Goal: Complete application form: Complete application form

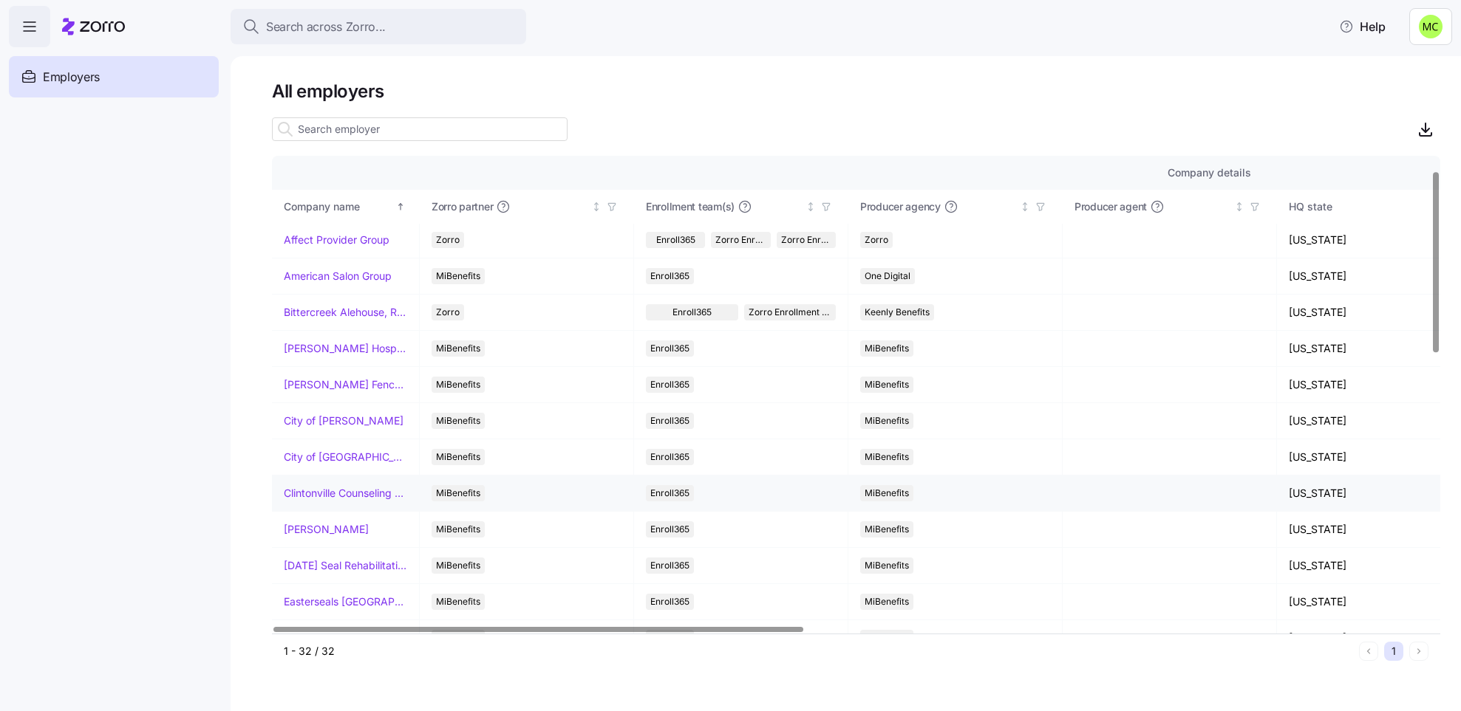
scroll to position [38, 0]
click at [308, 530] on link "[PERSON_NAME]" at bounding box center [326, 529] width 85 height 15
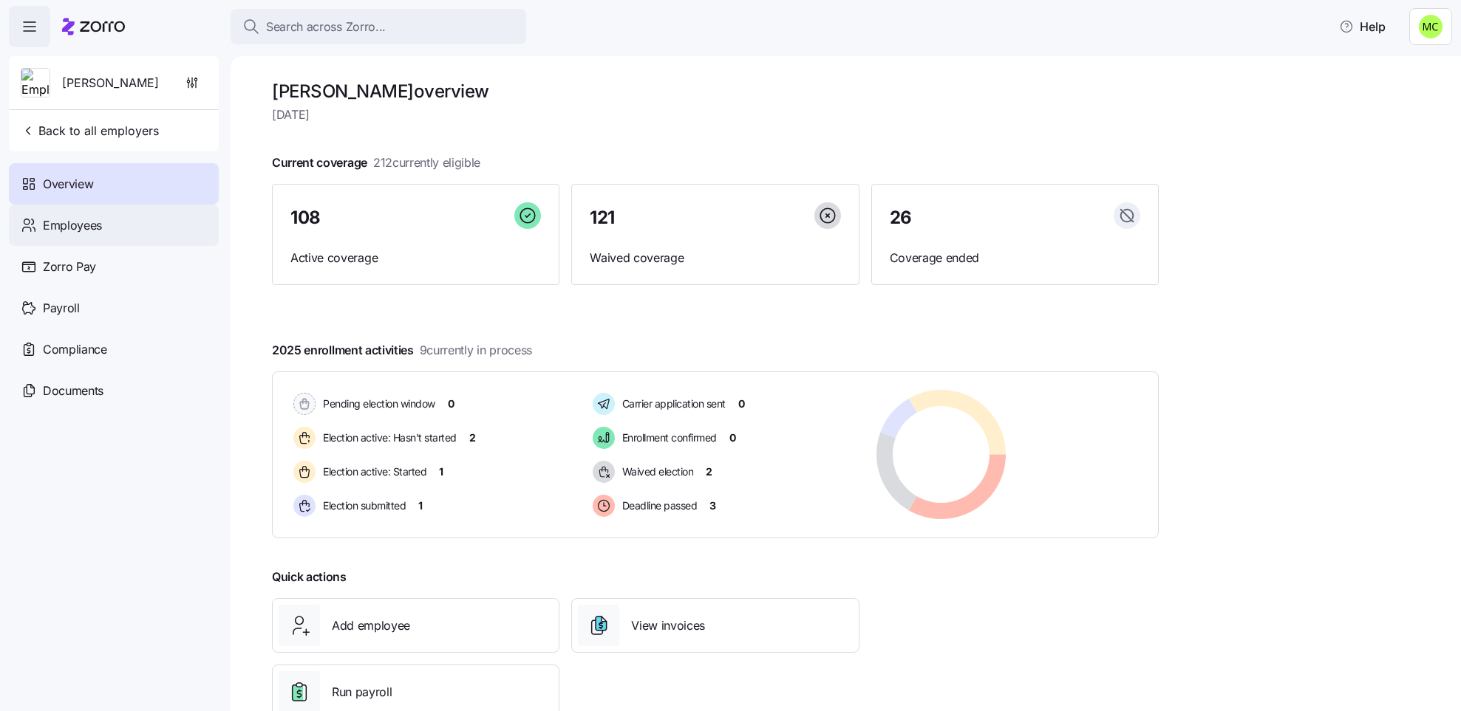
click at [134, 222] on div "Employees" at bounding box center [114, 225] width 210 height 41
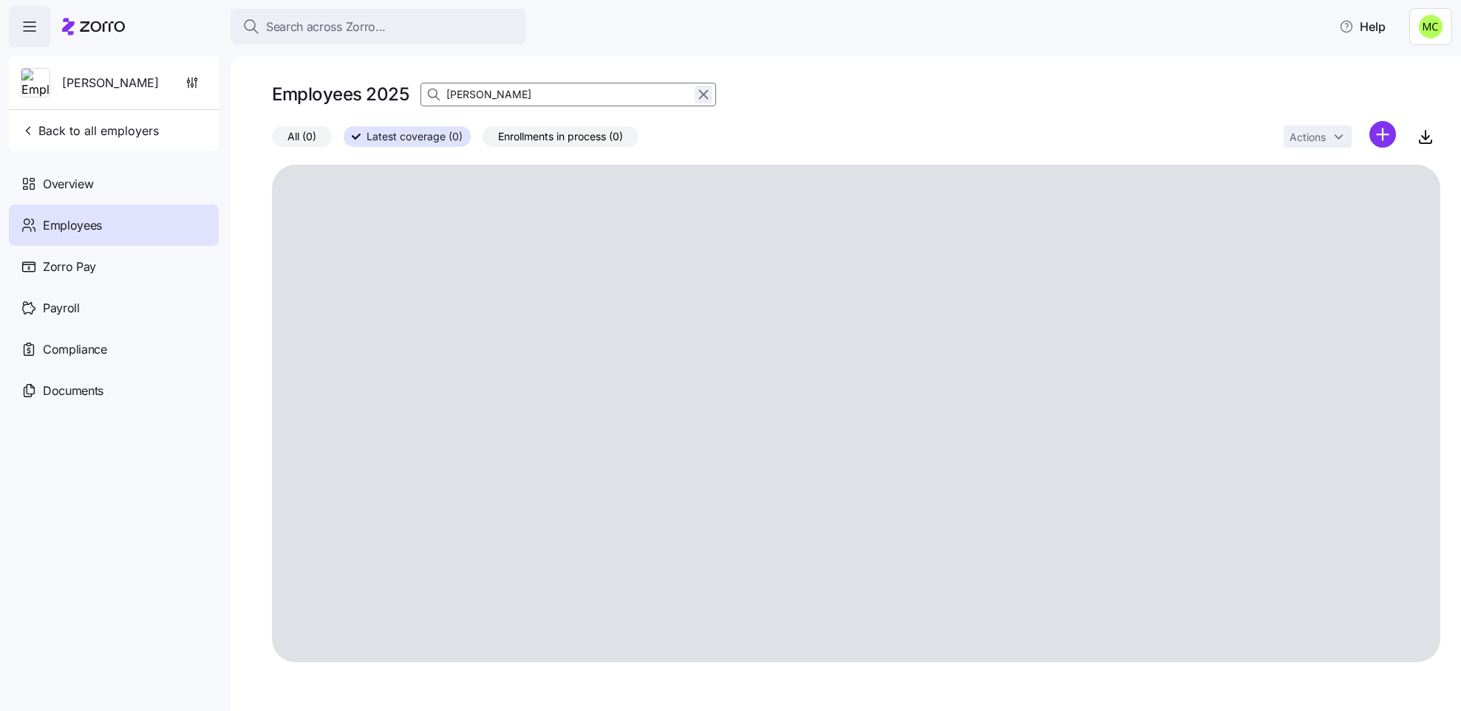
click at [701, 91] on icon "button" at bounding box center [703, 95] width 16 height 18
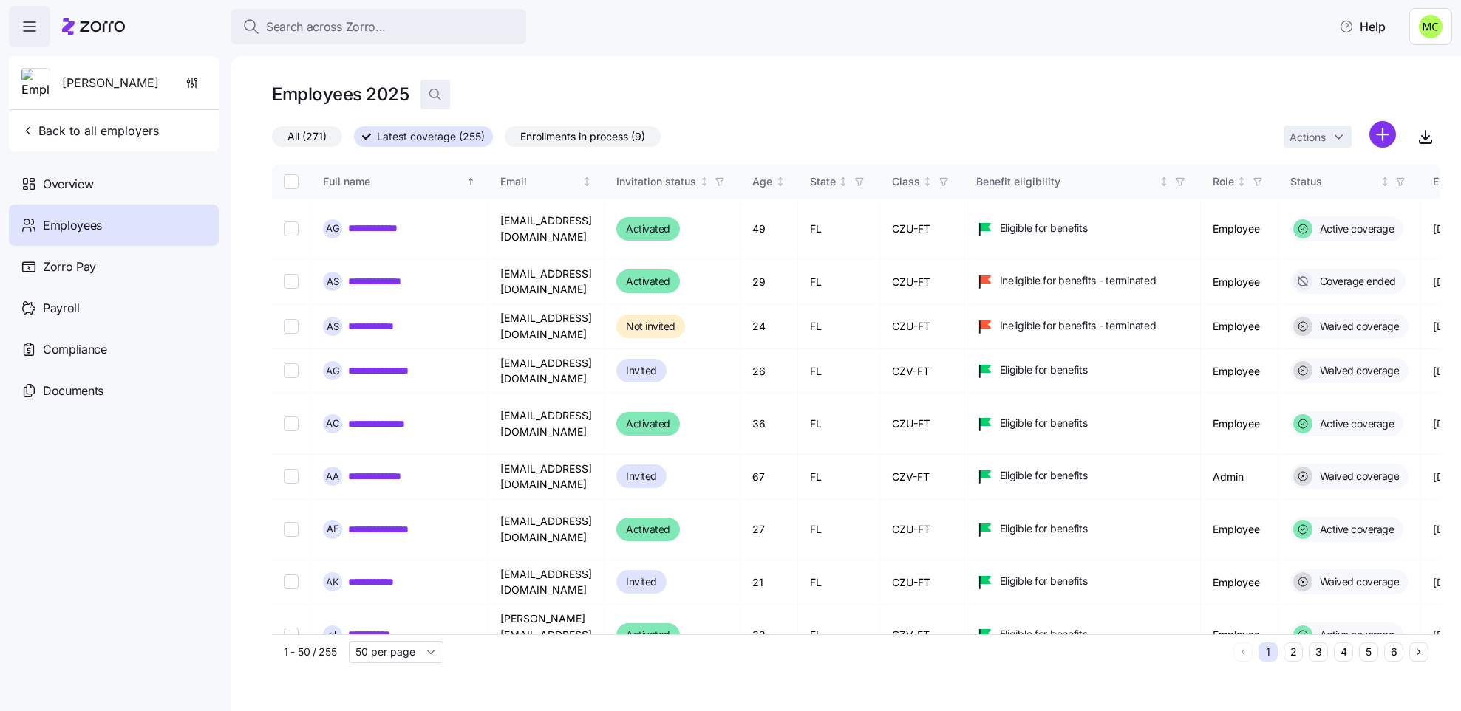
click at [435, 95] on icon "button" at bounding box center [435, 94] width 15 height 15
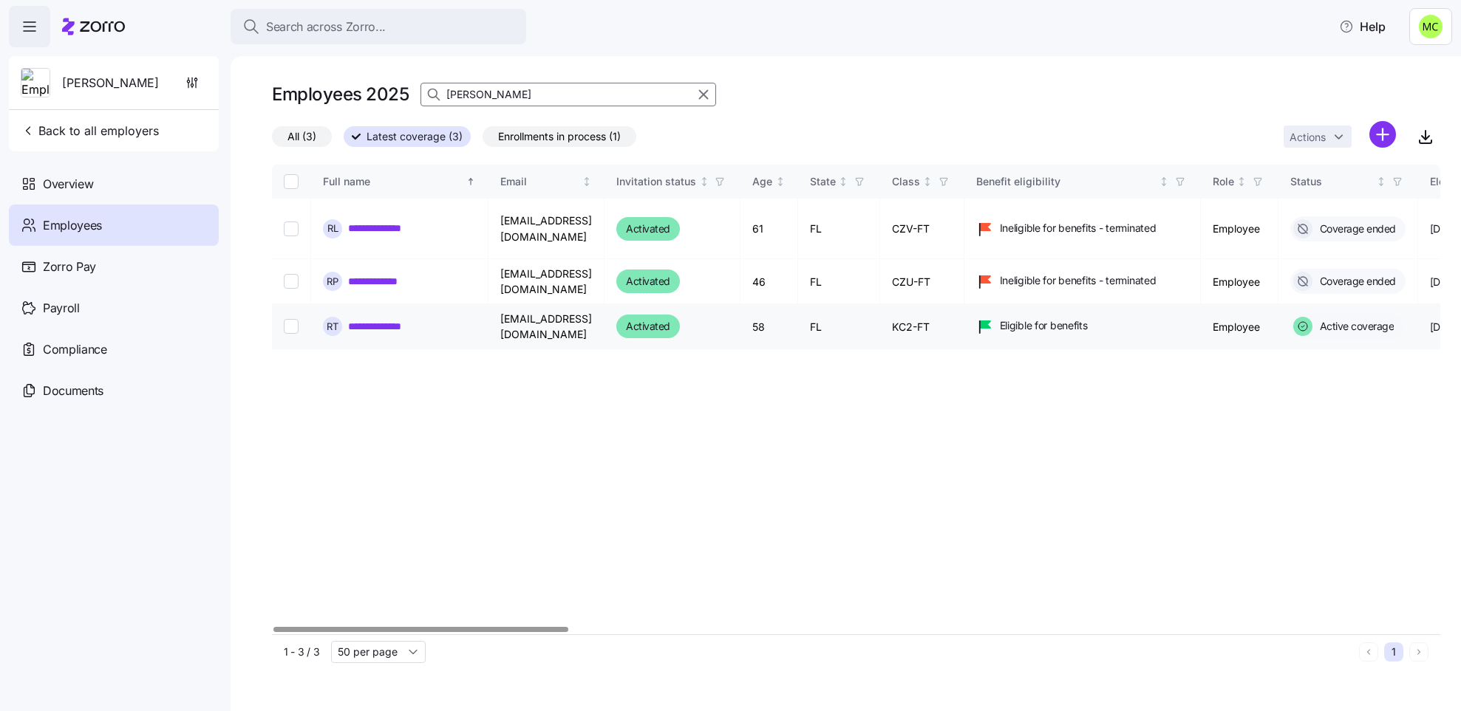
type input "[PERSON_NAME]"
click at [406, 330] on link "**********" at bounding box center [388, 326] width 81 height 15
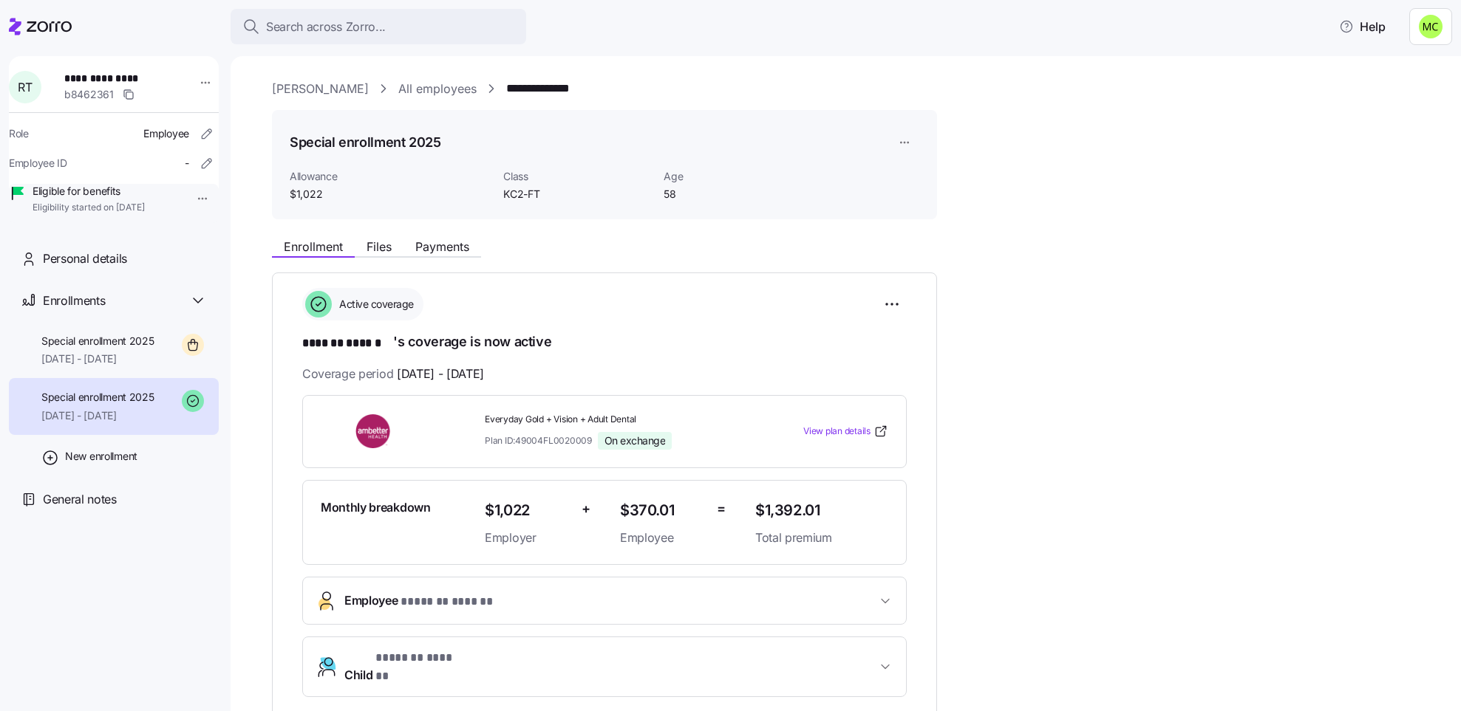
click at [406, 330] on div "**********" at bounding box center [604, 492] width 604 height 409
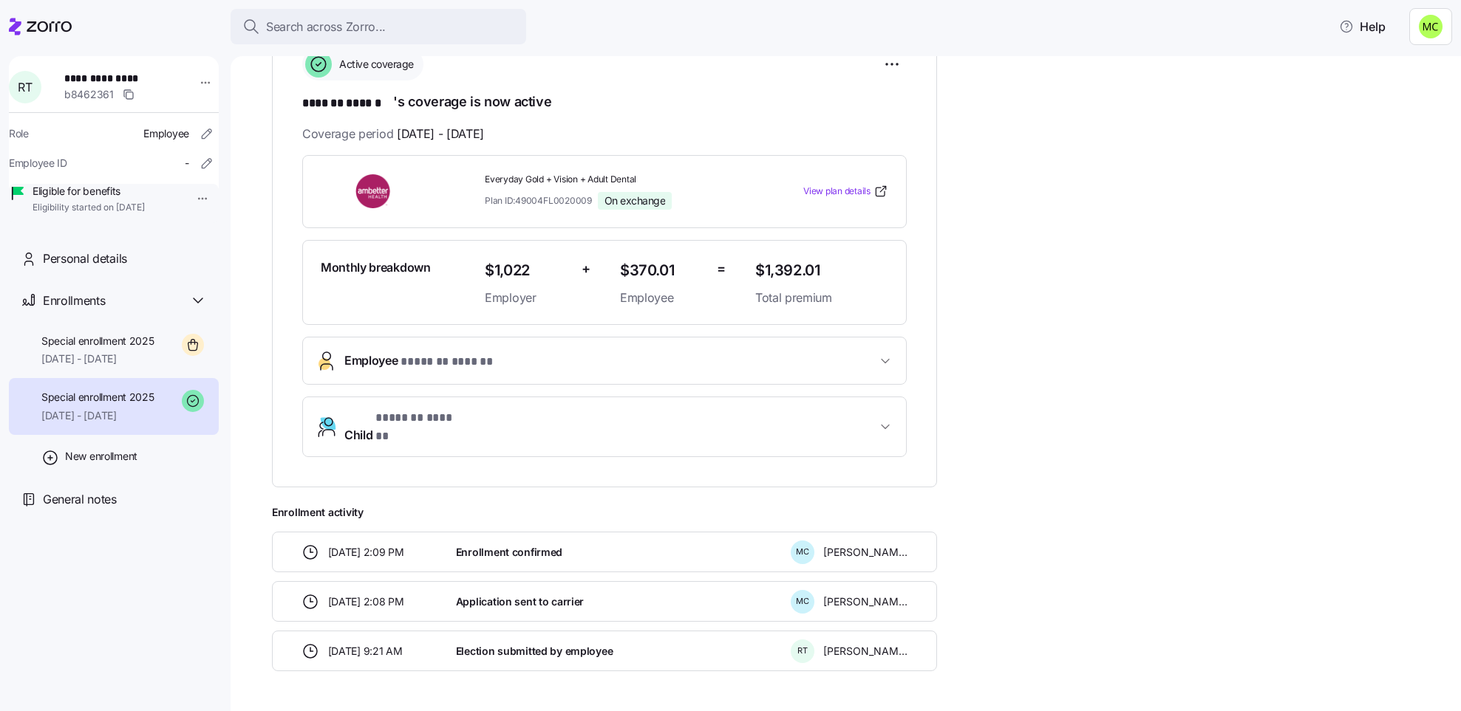
scroll to position [242, 0]
click at [530, 357] on span "Employee * ******* ****** *" at bounding box center [610, 359] width 532 height 20
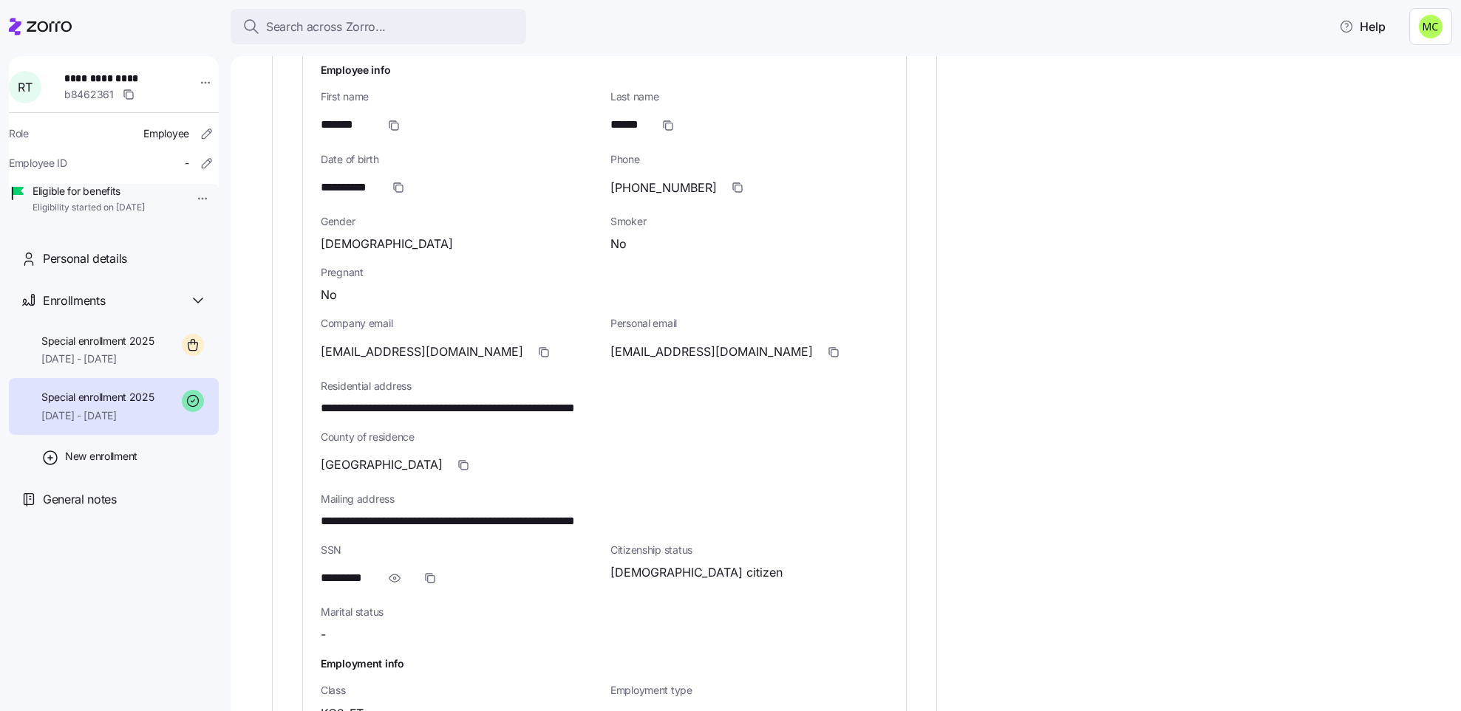
scroll to position [576, 0]
click at [395, 576] on icon "button" at bounding box center [394, 577] width 15 height 18
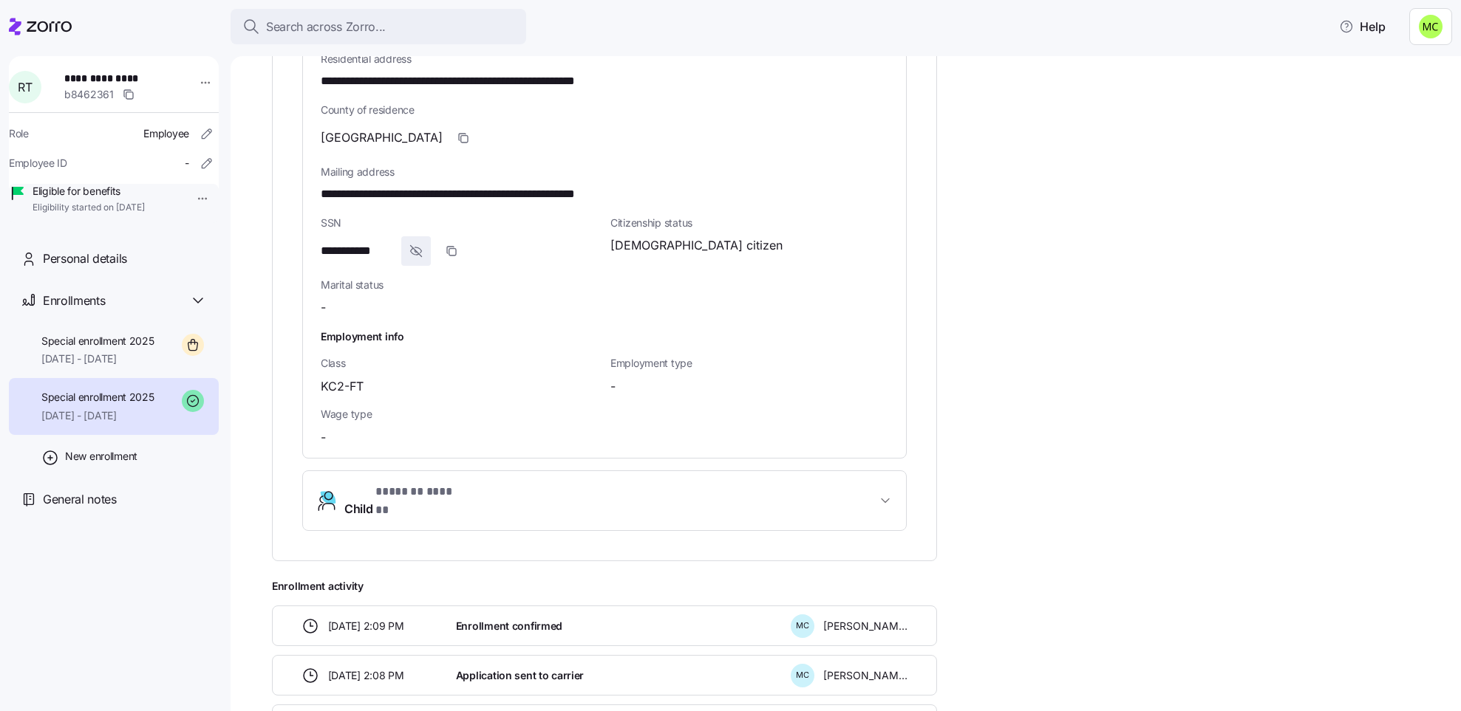
scroll to position [907, 0]
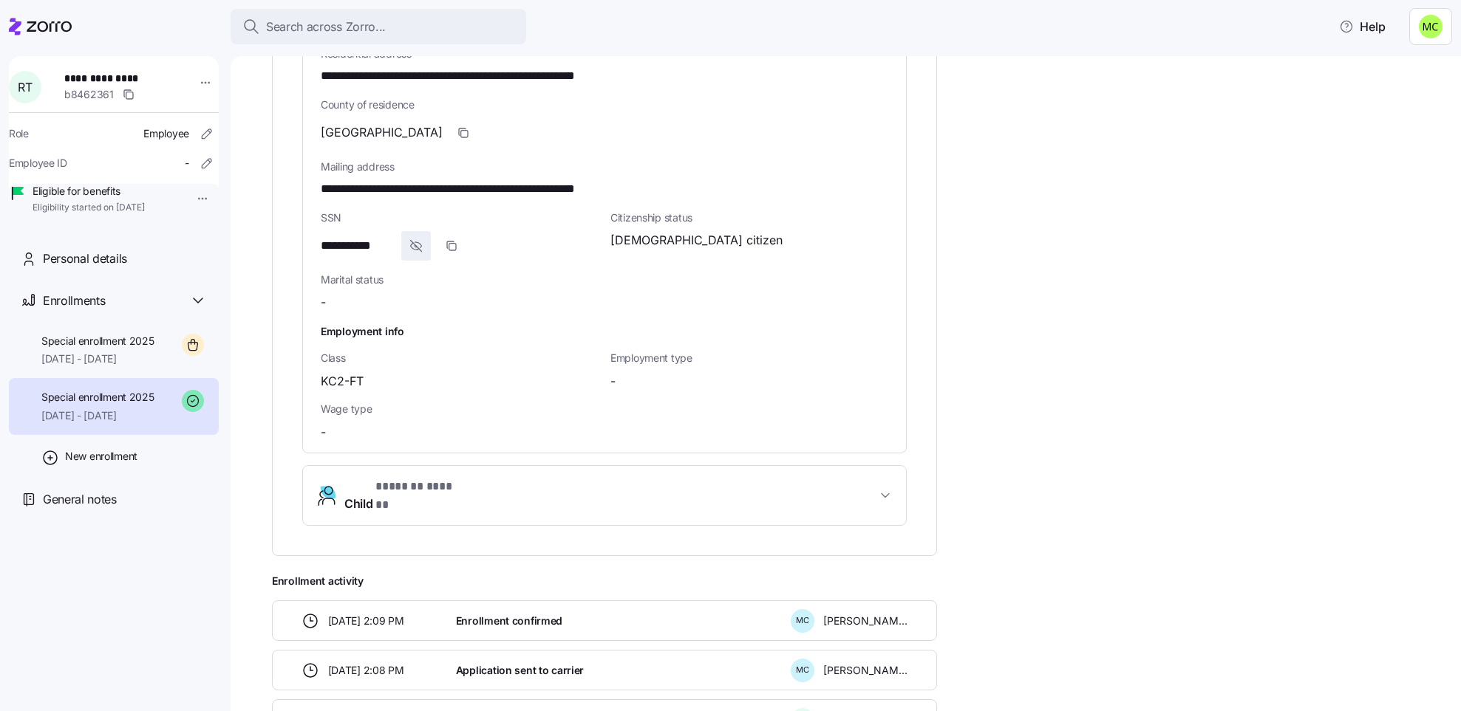
click at [430, 495] on span "* ******* ****** *" at bounding box center [416, 487] width 83 height 18
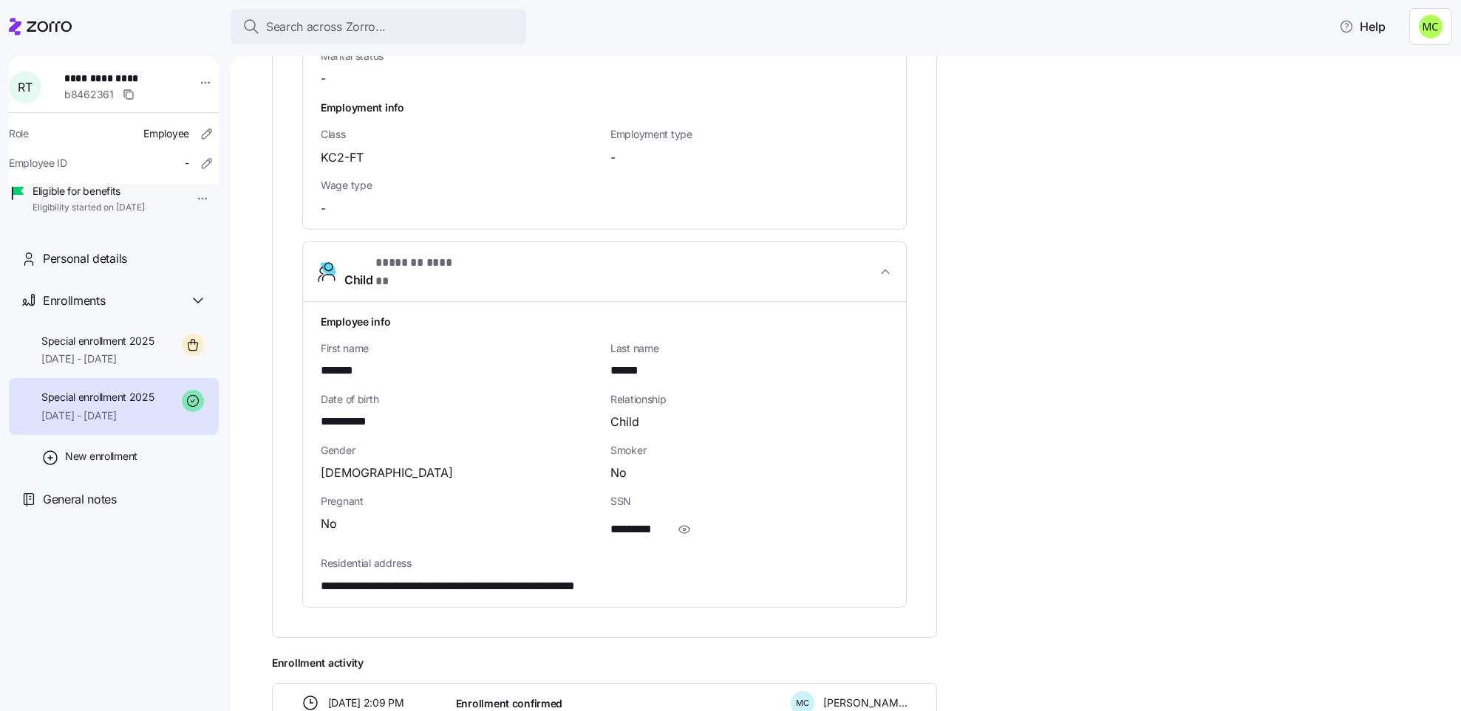
scroll to position [1140, 0]
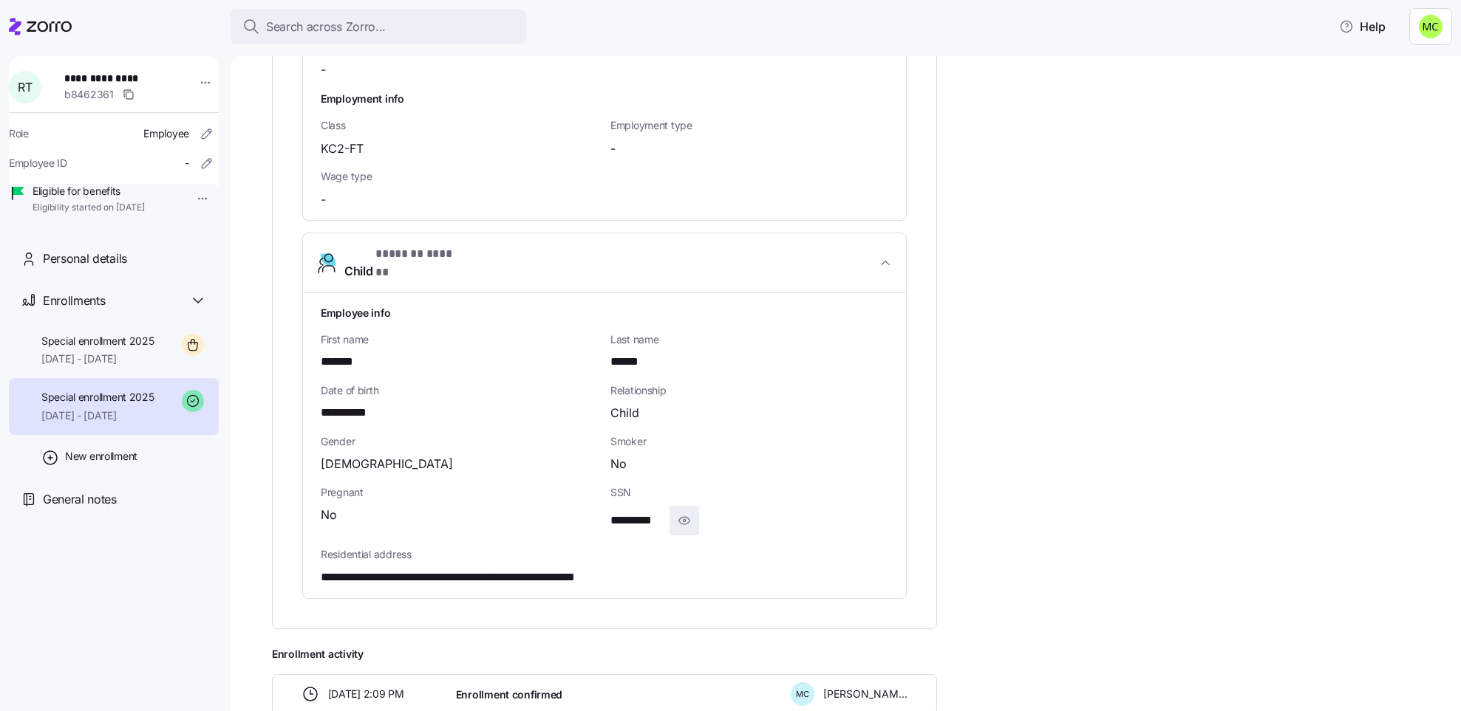
click at [688, 512] on icon "button" at bounding box center [684, 521] width 15 height 18
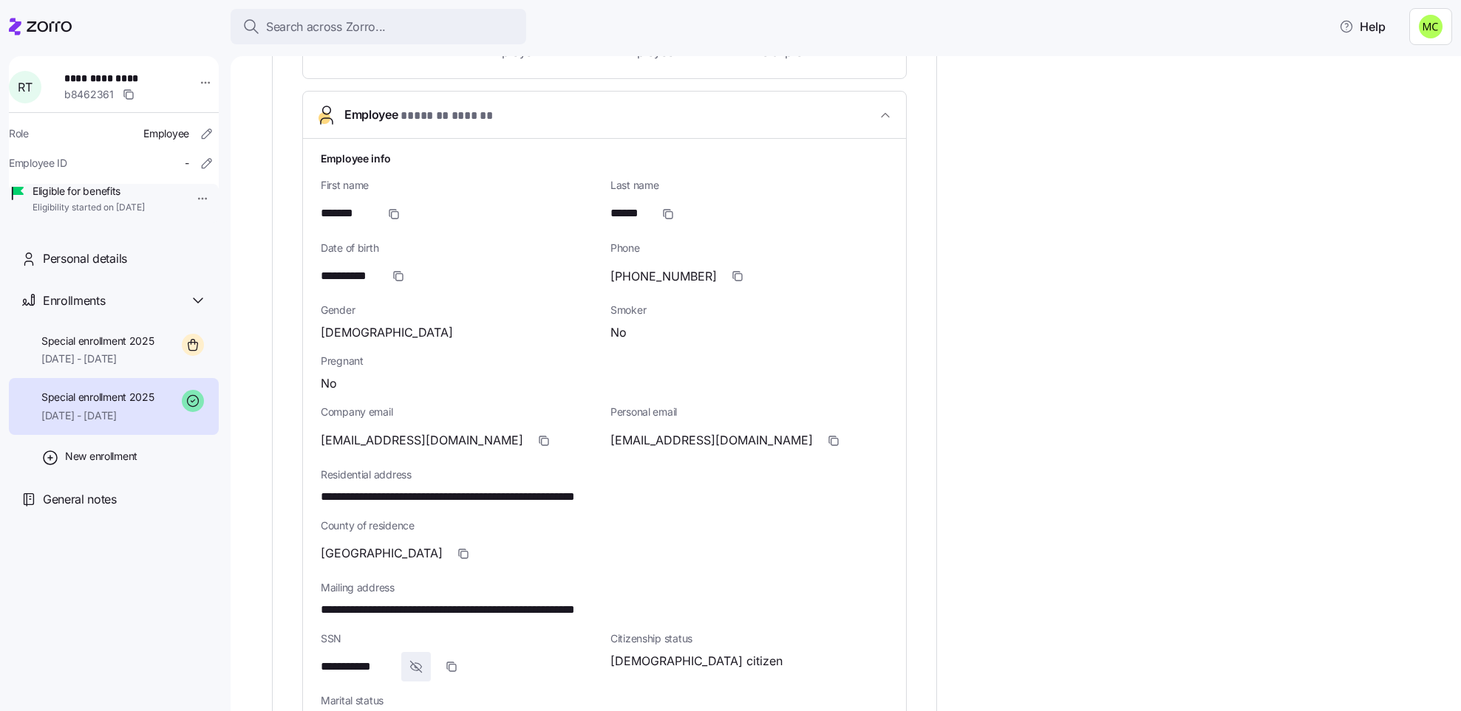
scroll to position [486, 0]
click at [624, 230] on div "Last name ******" at bounding box center [749, 203] width 290 height 62
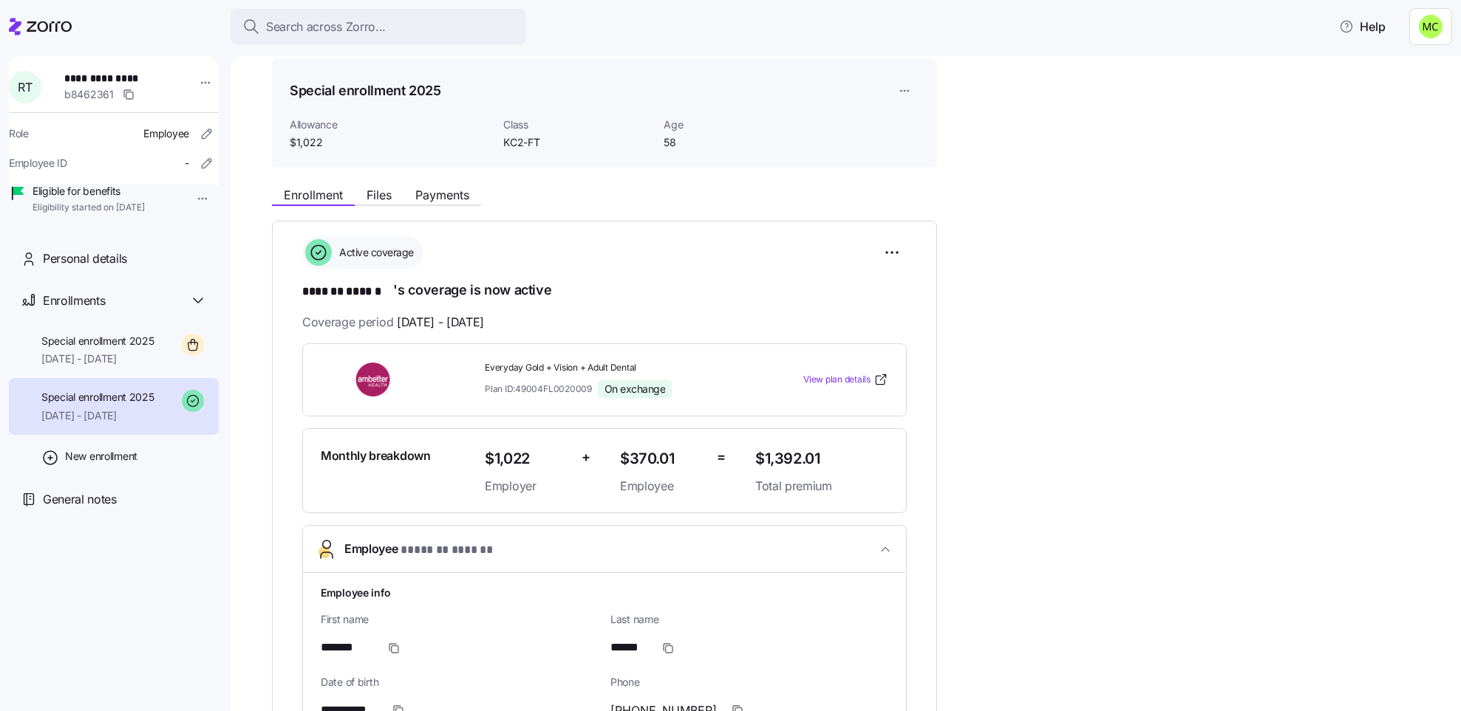
scroll to position [51, 0]
click at [114, 367] on div "Special enrollment 2025 [DATE] - [DATE]" at bounding box center [97, 350] width 113 height 33
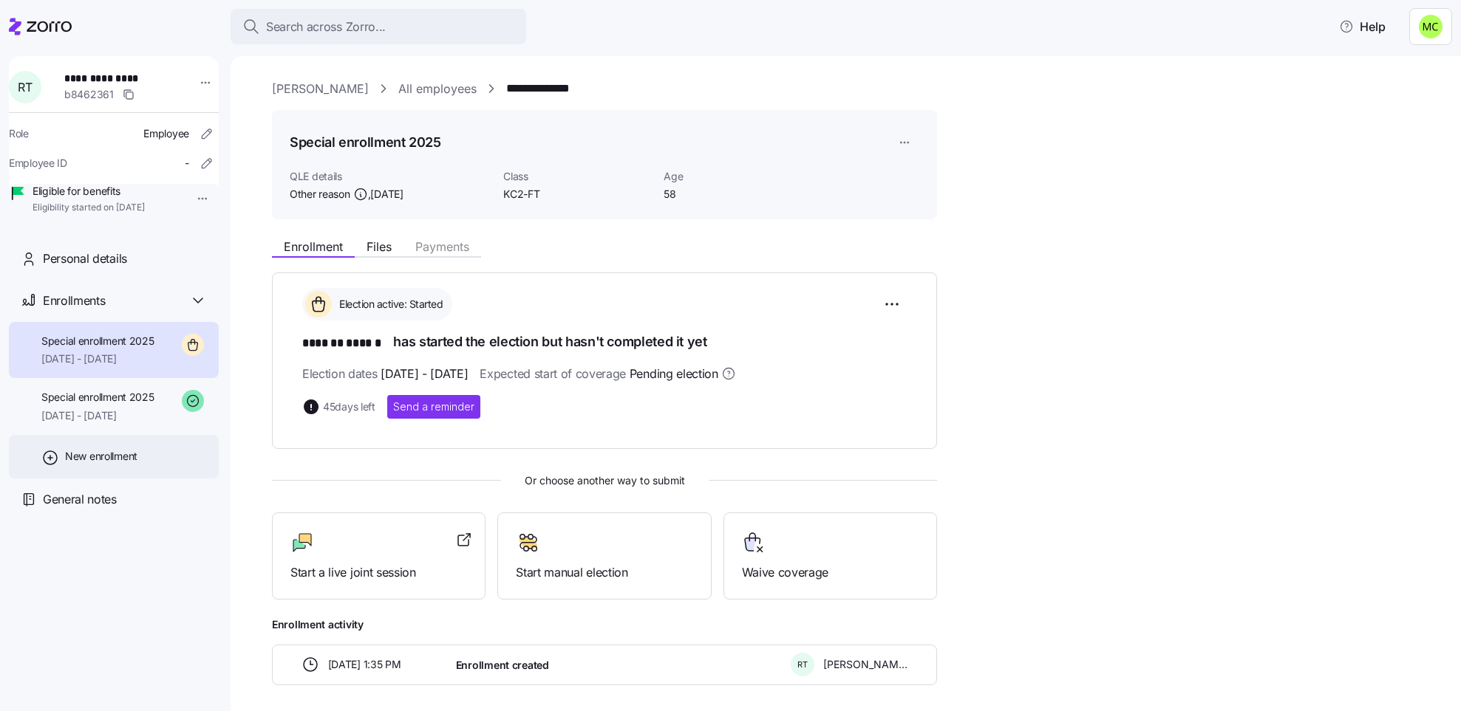
click at [133, 464] on span "New enrollment" at bounding box center [101, 456] width 72 height 15
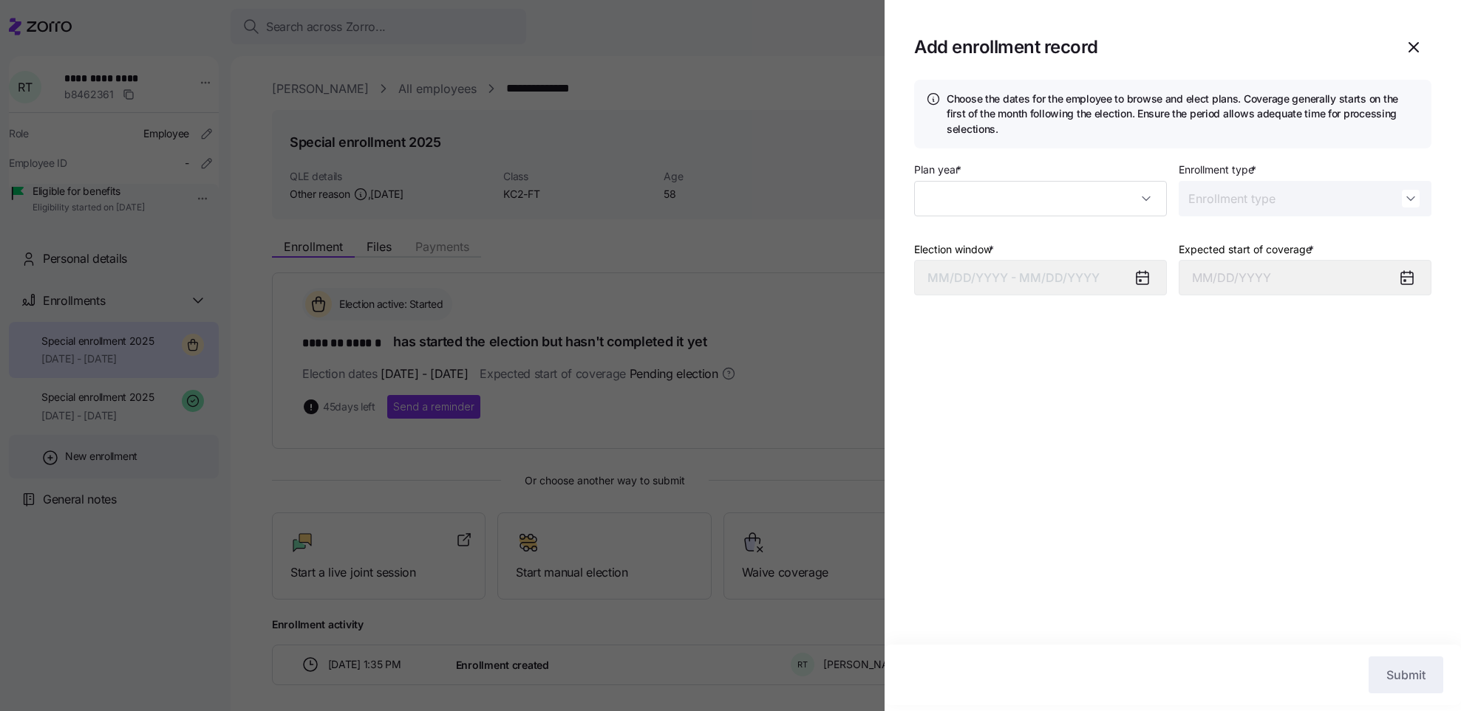
type input "2025"
type input "Special"
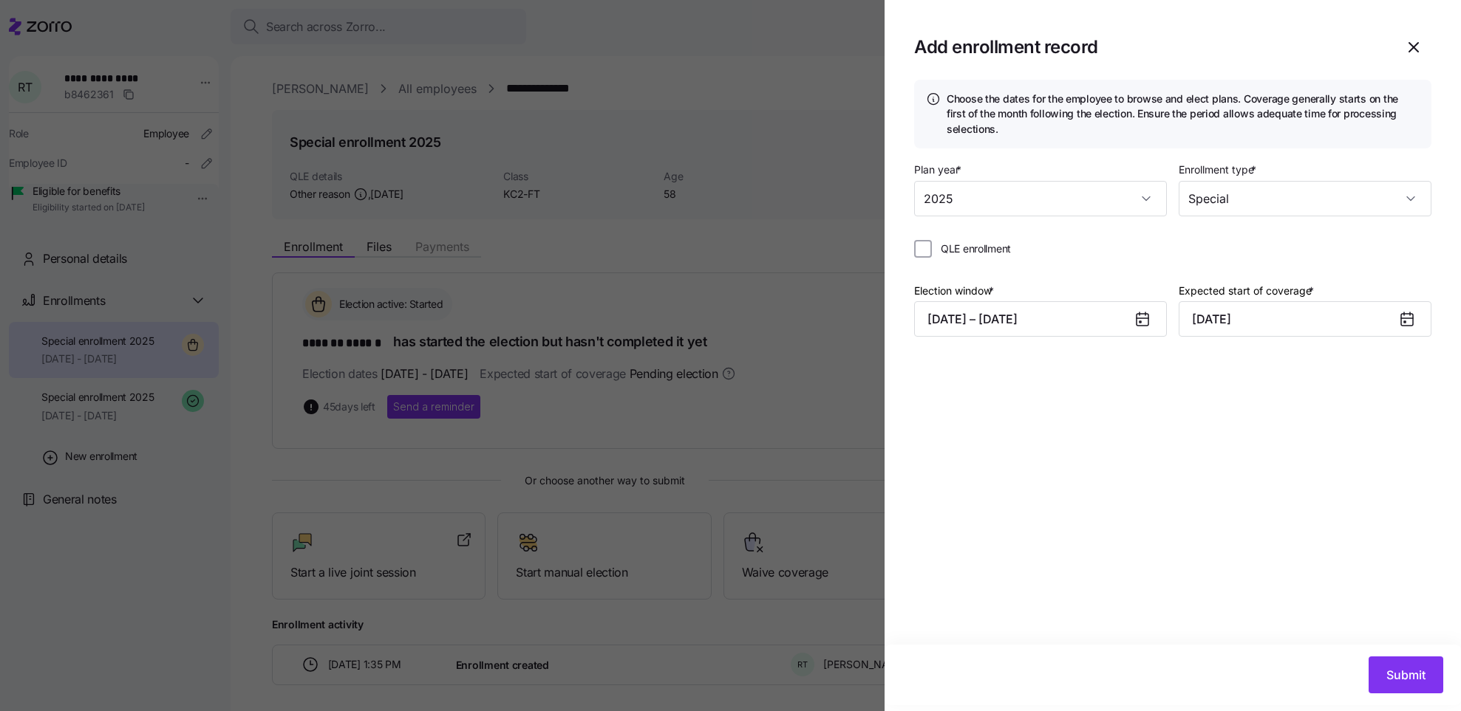
click at [1144, 319] on icon at bounding box center [1142, 320] width 12 height 12
drag, startPoint x: 1144, startPoint y: 319, endPoint x: 1104, endPoint y: 320, distance: 40.6
click at [1104, 320] on div "[DATE] – [DATE]" at bounding box center [1040, 318] width 253 height 35
click at [1104, 320] on button "[DATE] – [DATE]" at bounding box center [1040, 318] width 253 height 35
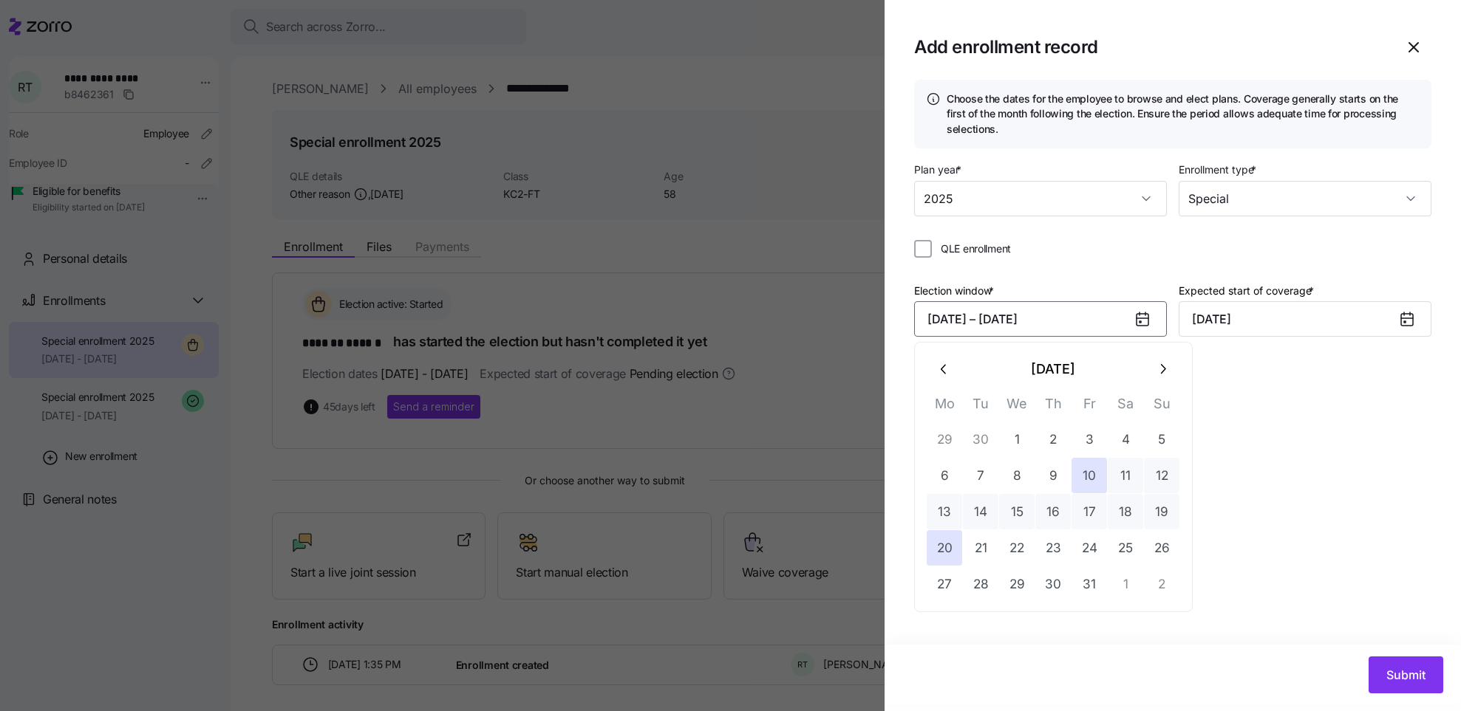
click at [944, 366] on icon "button" at bounding box center [942, 370] width 5 height 10
click at [1017, 473] on button "10" at bounding box center [1016, 475] width 35 height 35
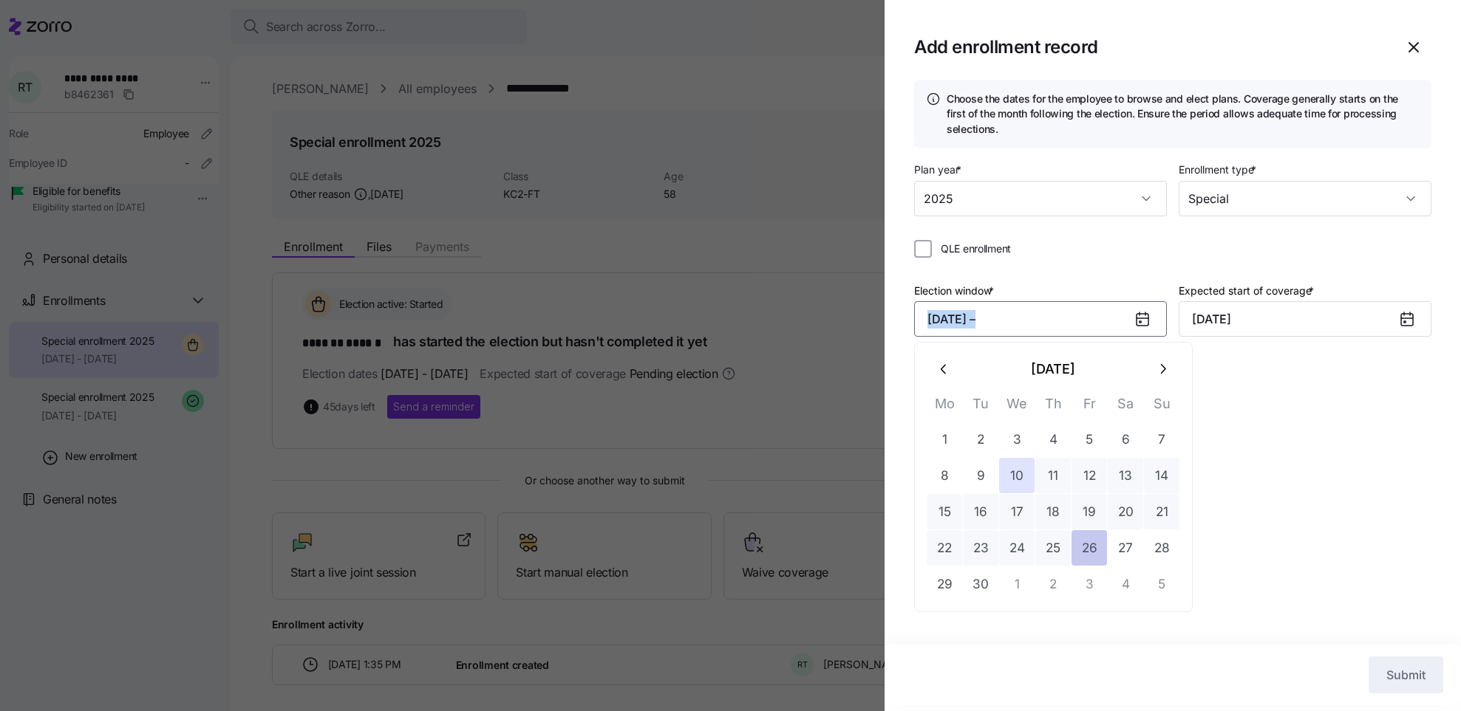
click at [1086, 537] on button "26" at bounding box center [1088, 547] width 35 height 35
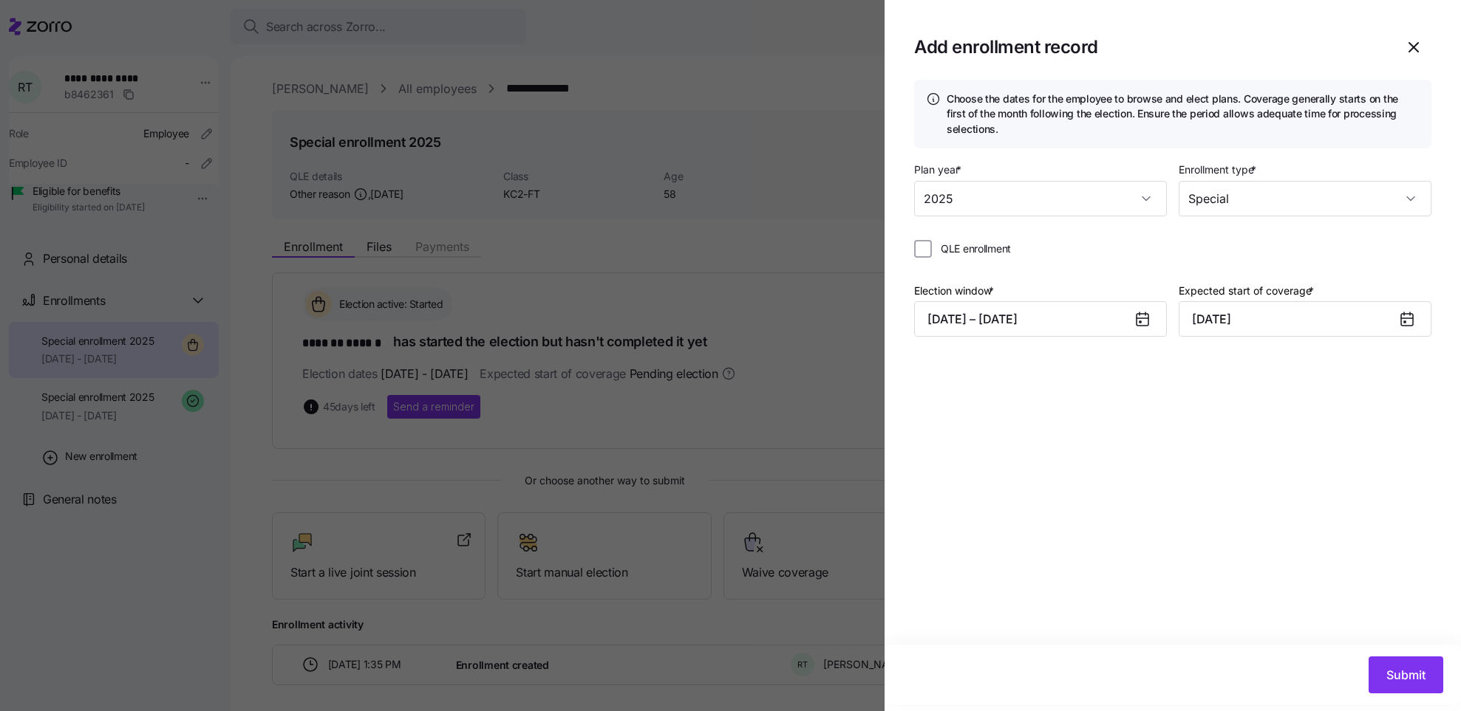
click at [1405, 315] on icon at bounding box center [1407, 320] width 12 height 12
click at [1362, 313] on input "[DATE]" at bounding box center [1304, 318] width 253 height 35
click at [1202, 366] on icon "button" at bounding box center [1208, 369] width 16 height 16
click at [1279, 435] on button "1" at bounding box center [1280, 439] width 35 height 35
type input "[DATE]"
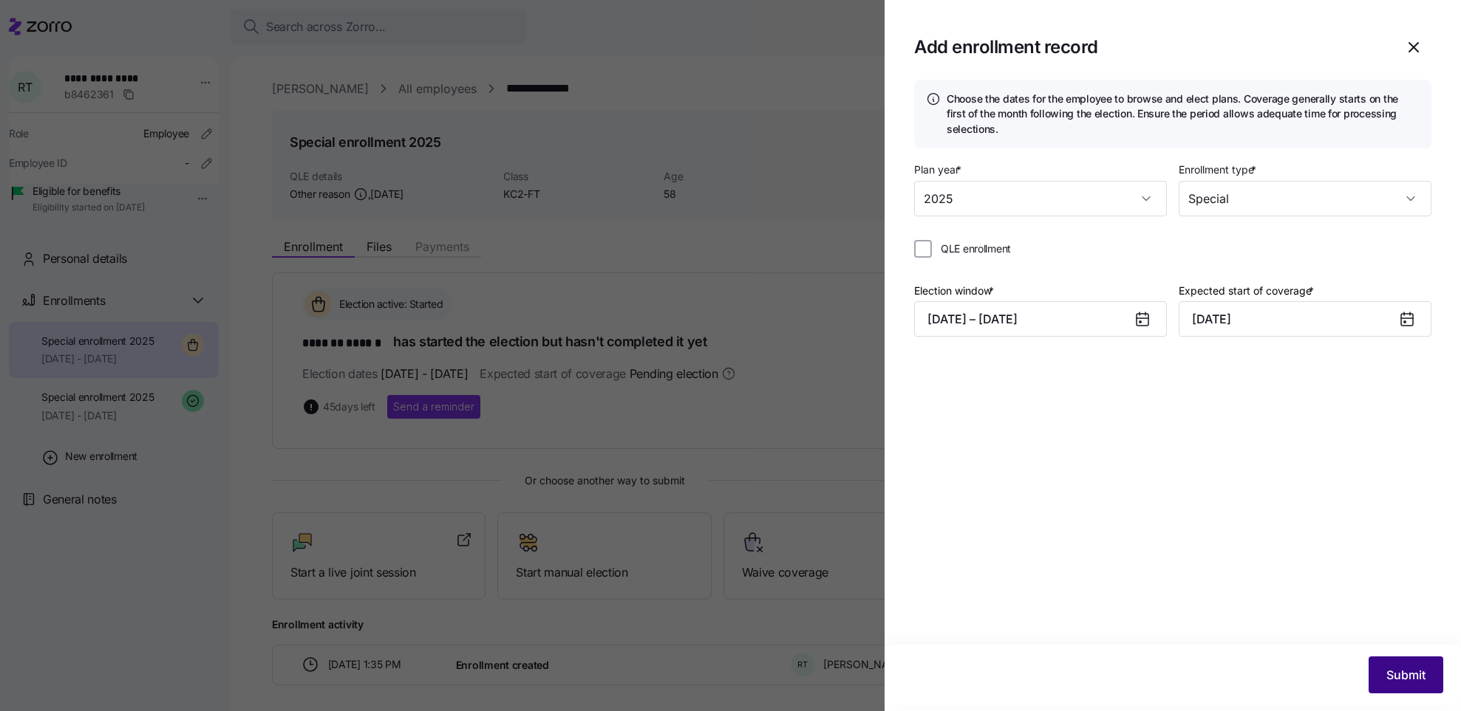
click at [1403, 672] on span "Submit" at bounding box center [1405, 675] width 39 height 18
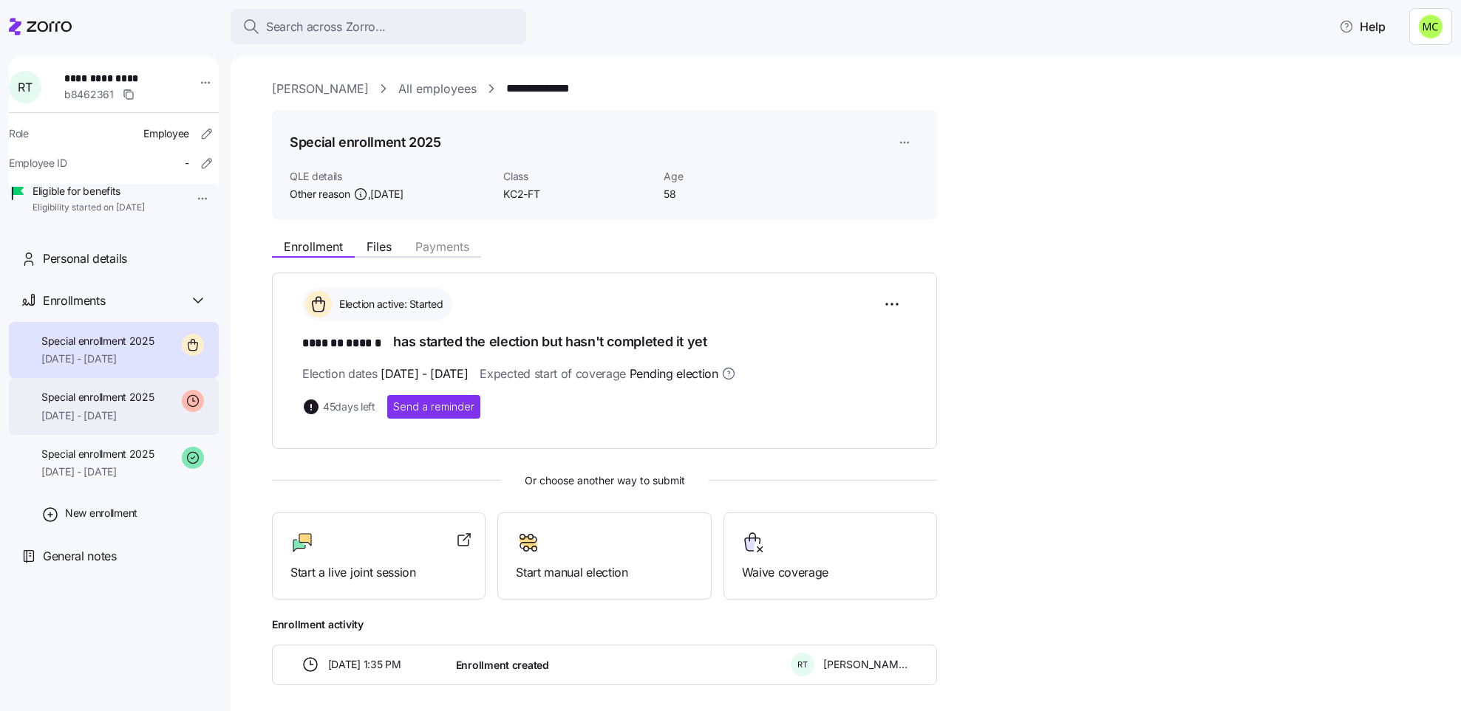
click at [120, 423] on span "[DATE] - [DATE]" at bounding box center [97, 416] width 113 height 15
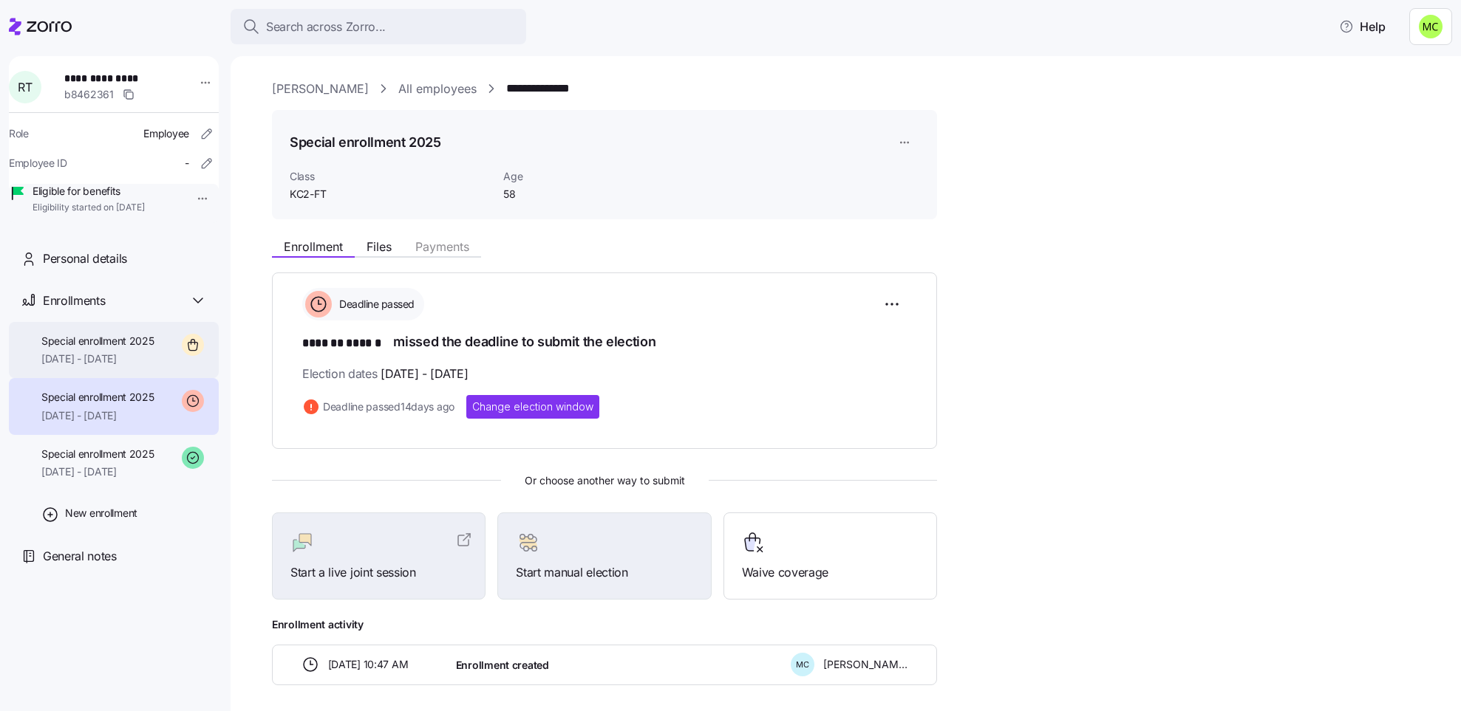
click at [116, 349] on span "Special enrollment 2025" at bounding box center [97, 341] width 113 height 15
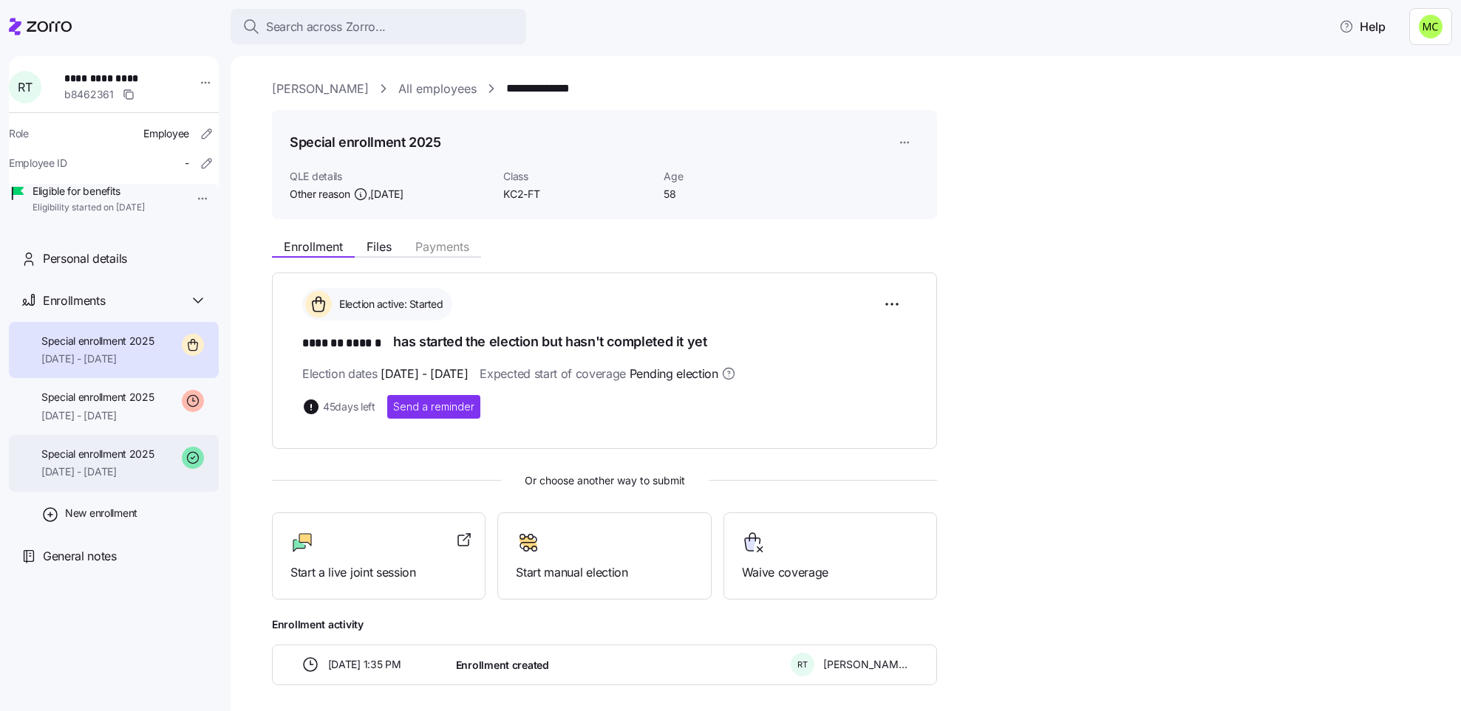
click at [98, 479] on span "[DATE] - [DATE]" at bounding box center [97, 472] width 113 height 15
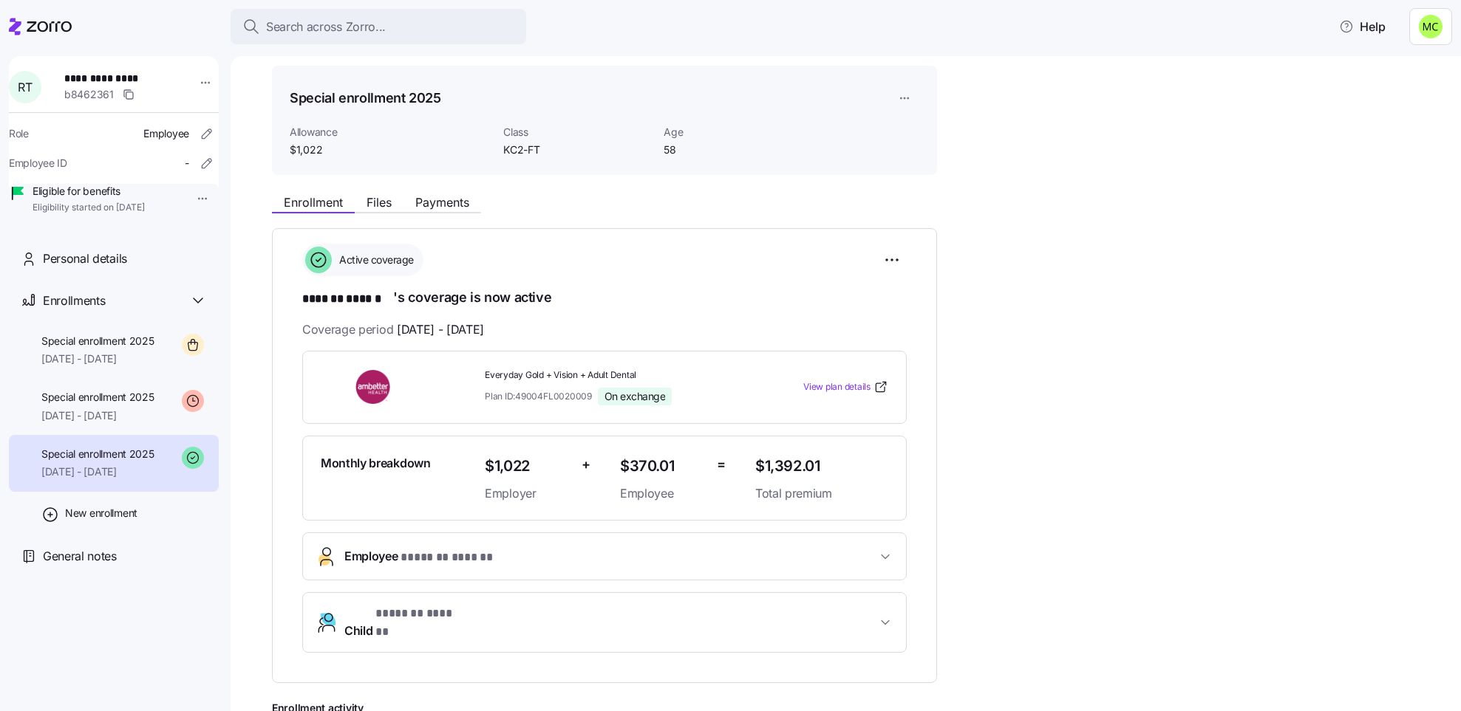
scroll to position [44, 0]
click at [98, 366] on span "[DATE] - [DATE]" at bounding box center [97, 359] width 113 height 15
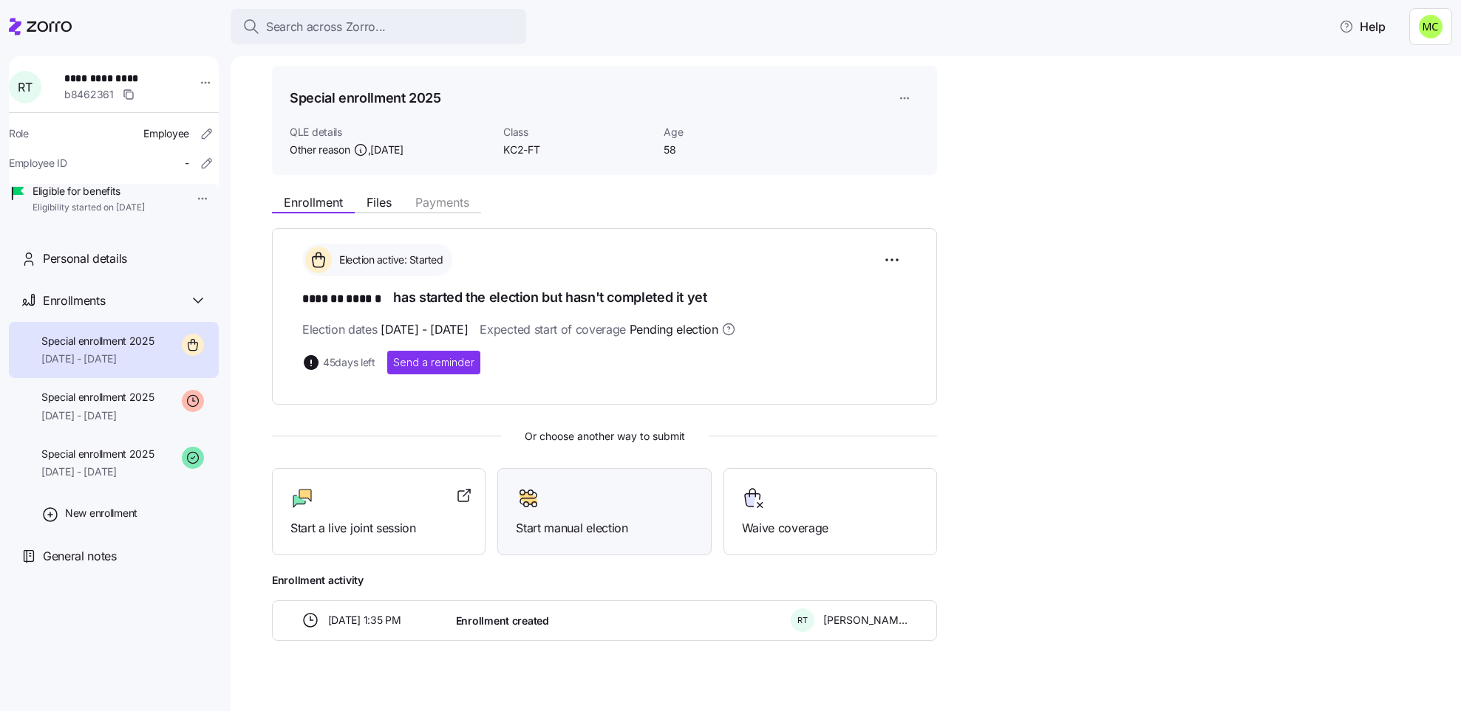
click at [574, 515] on div "Start manual election" at bounding box center [604, 512] width 177 height 51
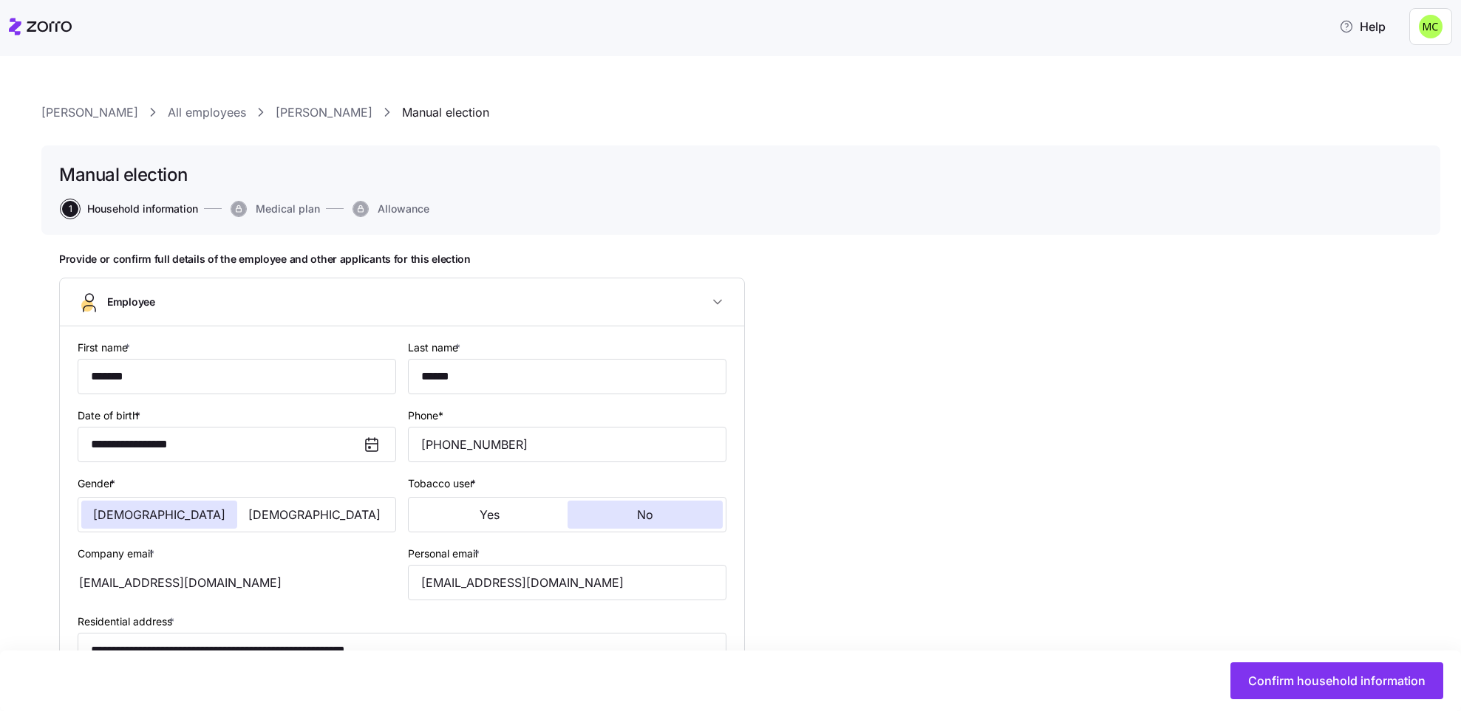
type input "KC2-FT"
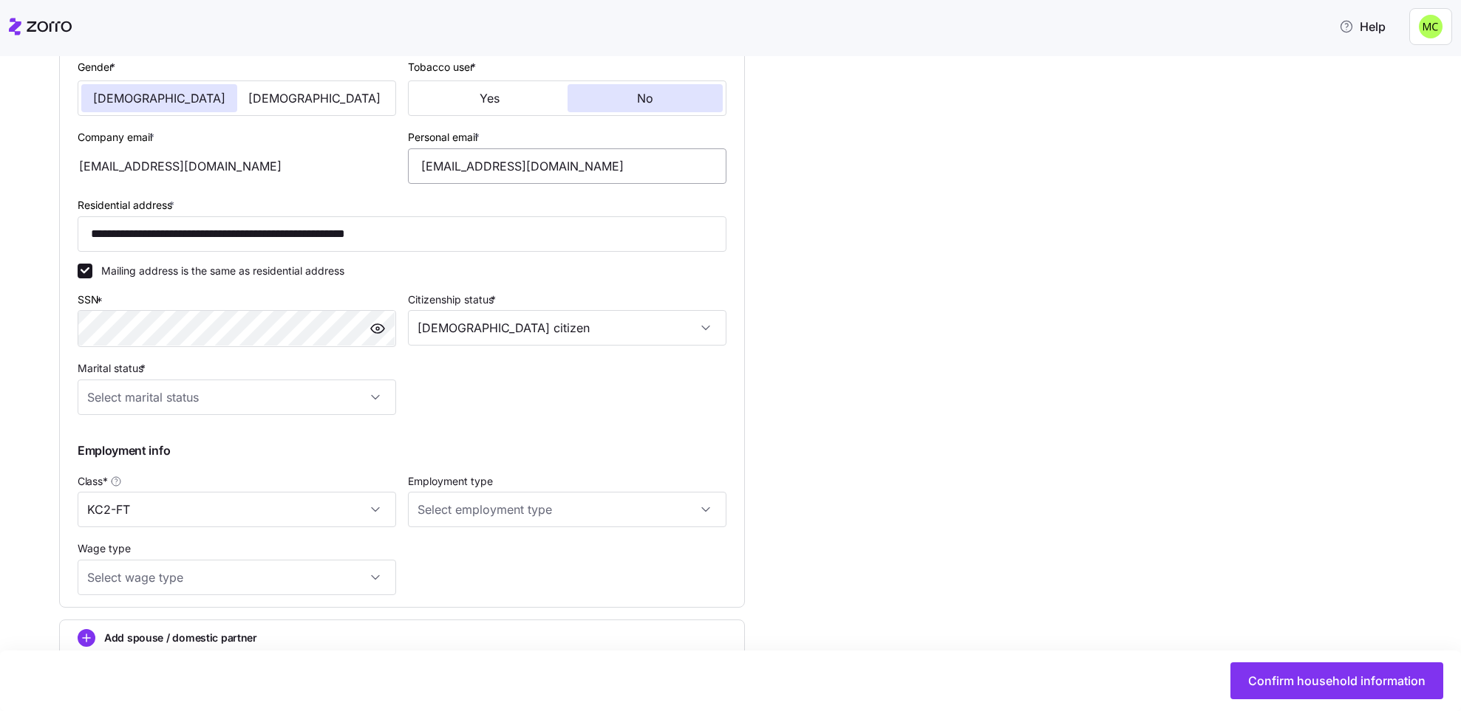
scroll to position [419, 0]
click at [344, 397] on input "Marital status *" at bounding box center [237, 395] width 318 height 35
click at [282, 466] on div "Married" at bounding box center [236, 469] width 307 height 31
type input "Married"
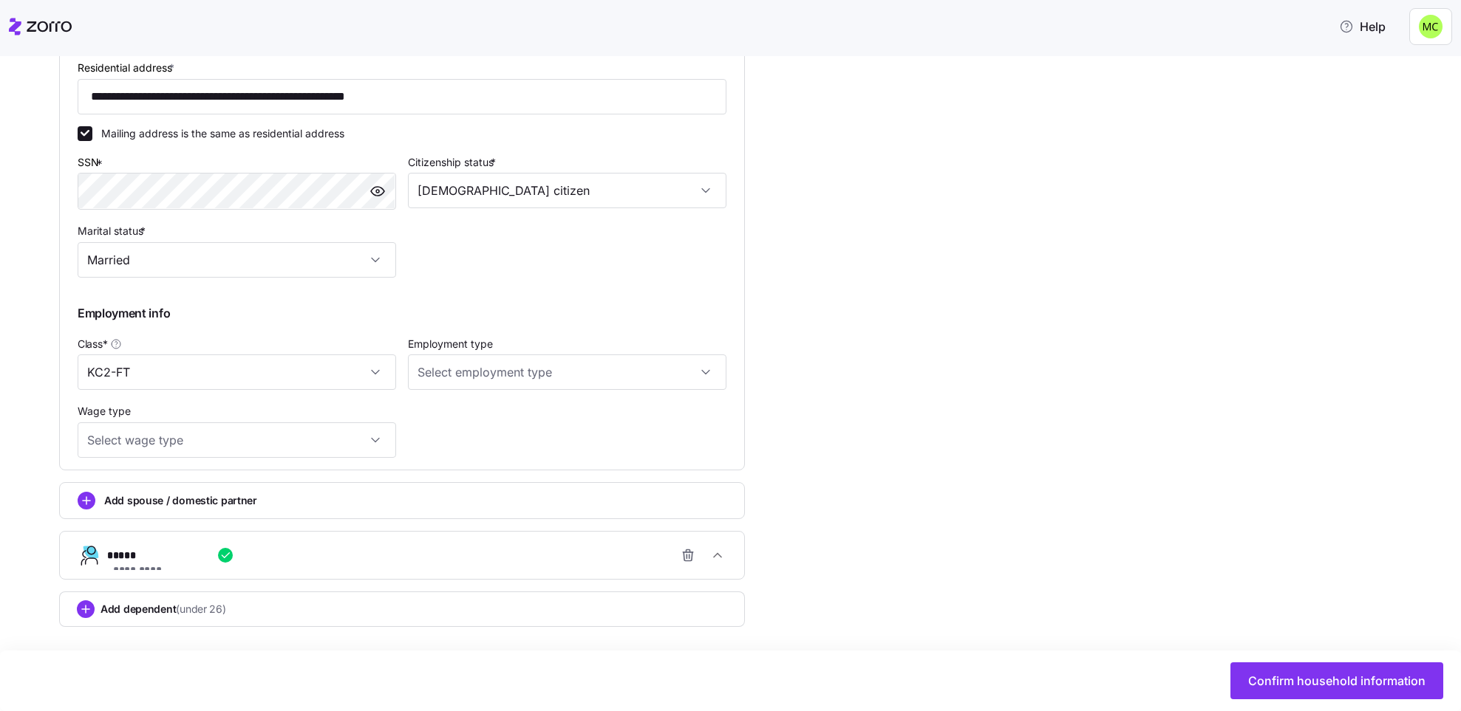
scroll to position [561, 0]
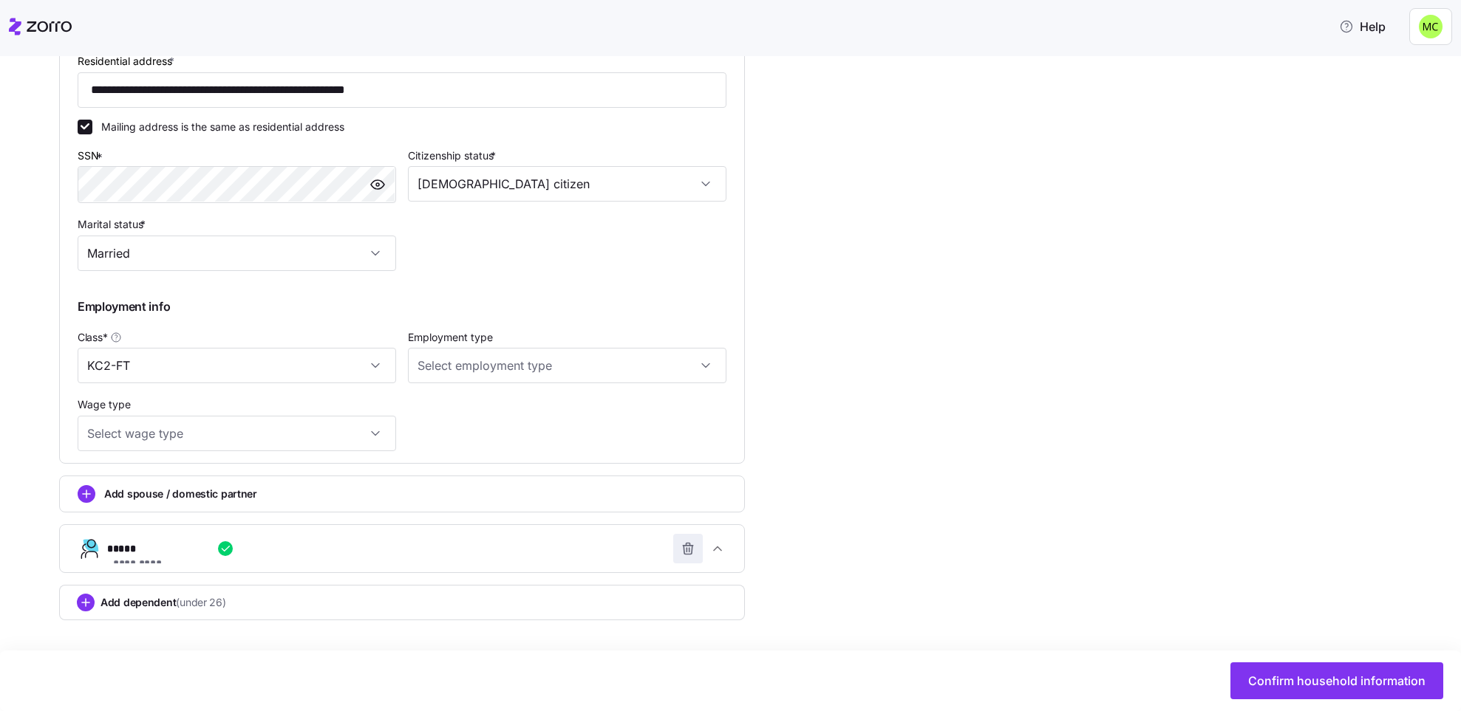
click at [686, 544] on icon "button" at bounding box center [688, 545] width 4 height 2
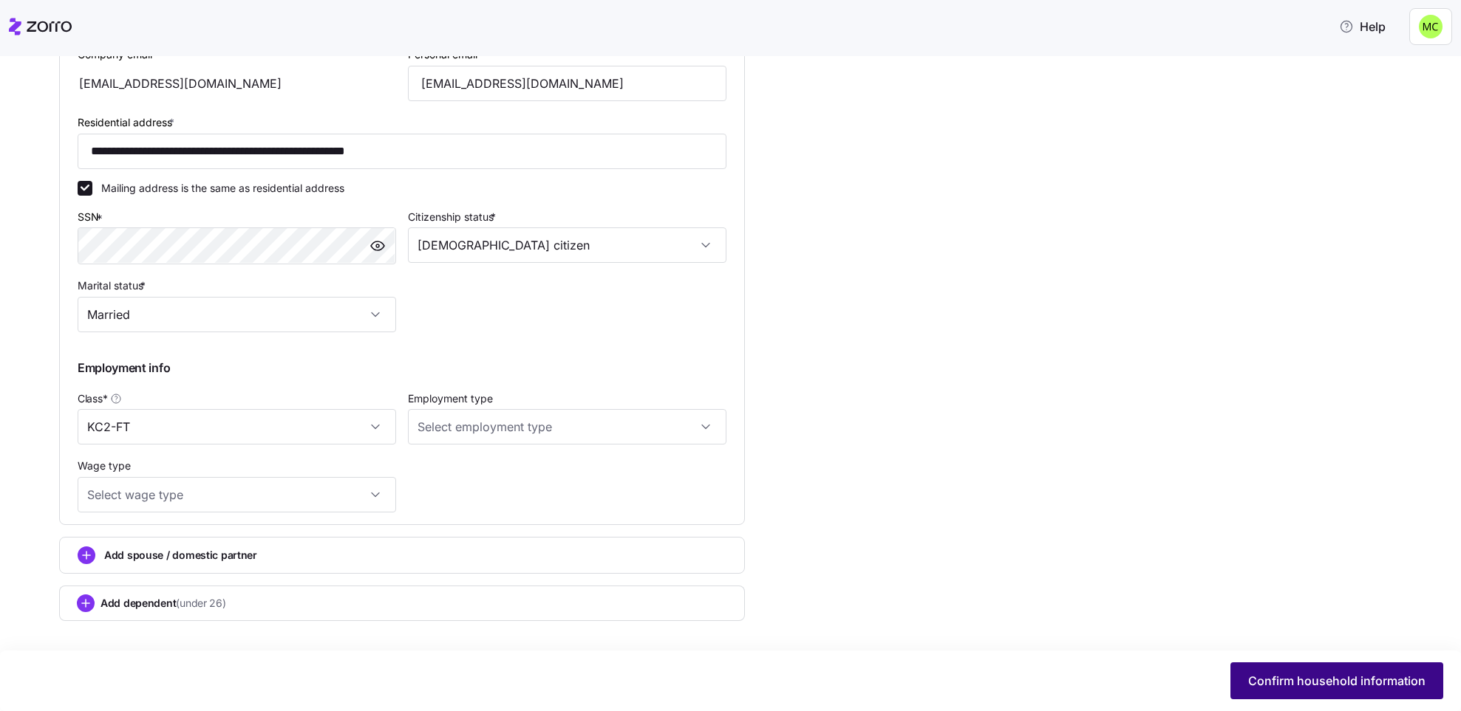
click at [1273, 672] on span "Confirm household information" at bounding box center [1336, 681] width 177 height 18
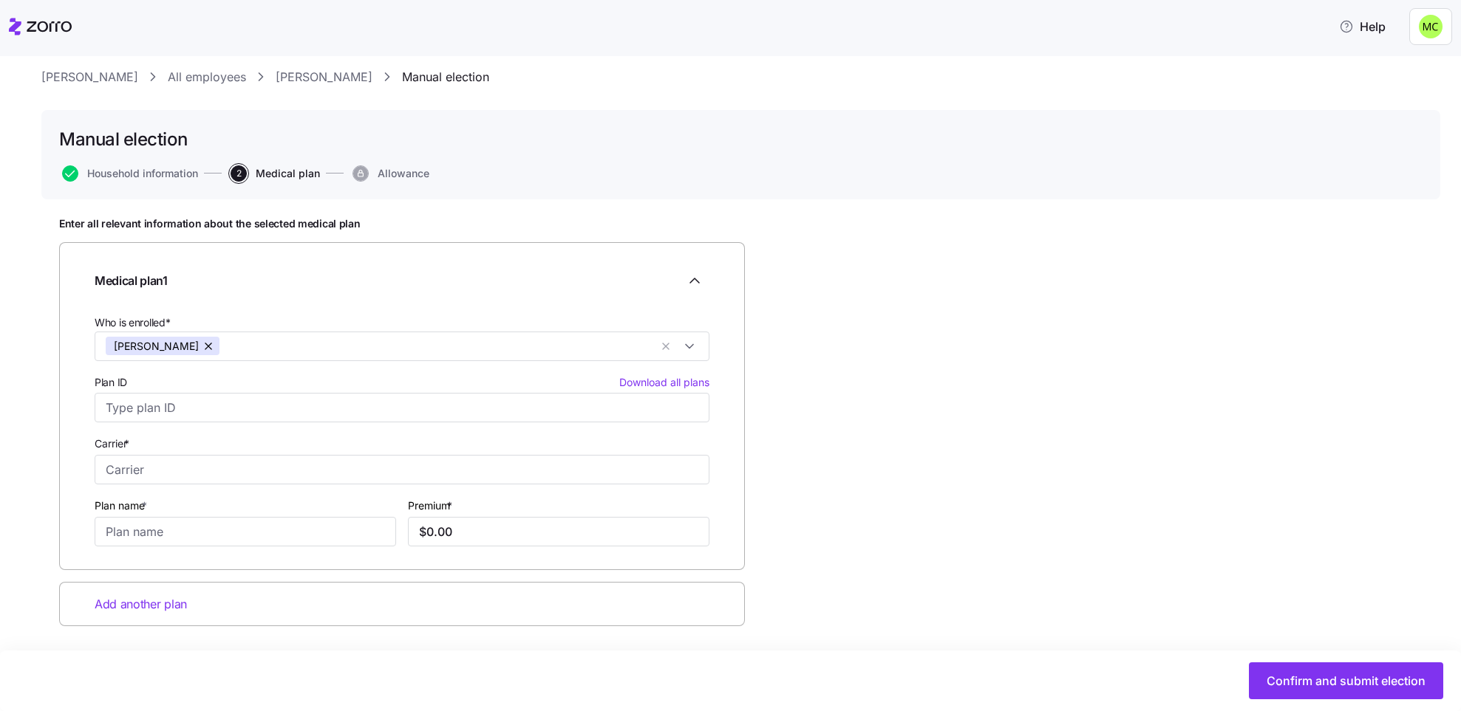
scroll to position [40, 0]
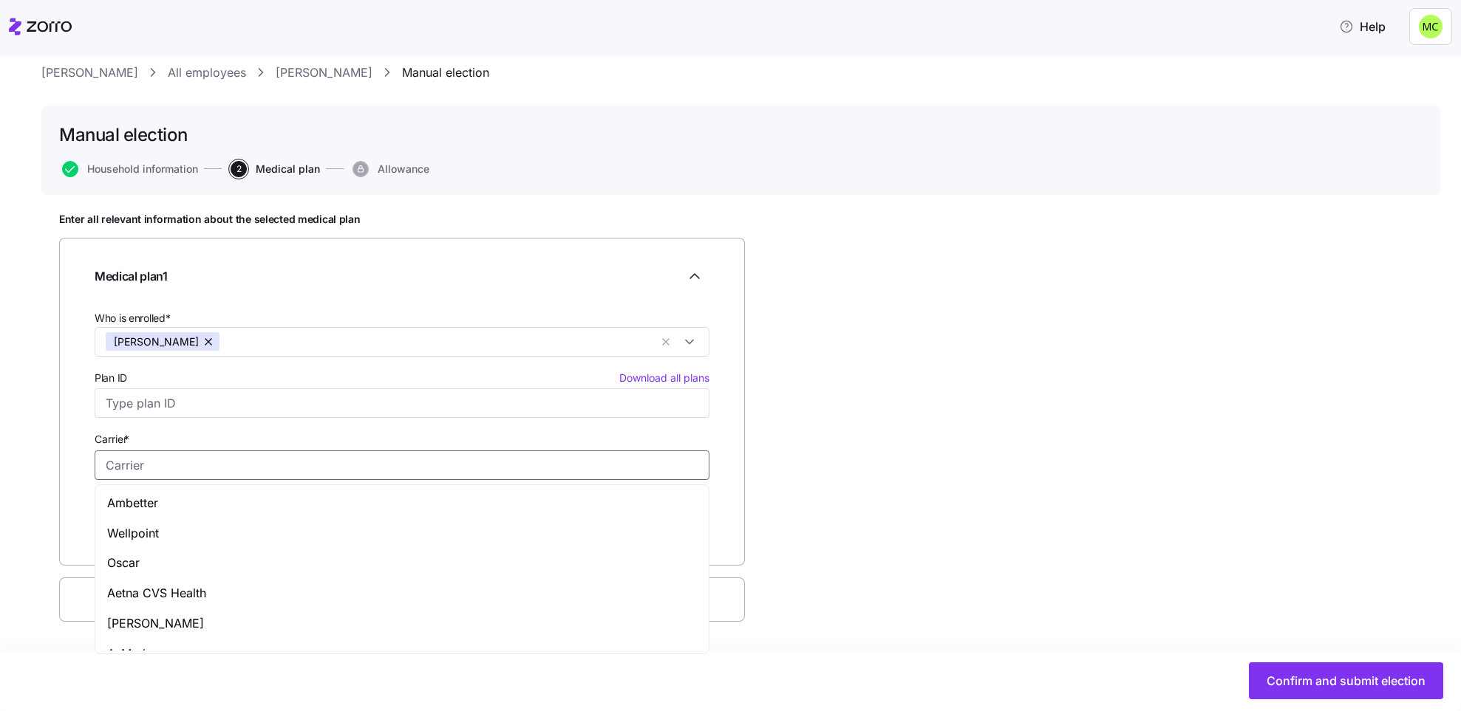
click at [344, 463] on input "Carrier *" at bounding box center [402, 466] width 615 height 30
click at [297, 499] on div "Ambetter" at bounding box center [401, 503] width 607 height 30
type input "Ambetter"
click at [275, 516] on input "Plan name *" at bounding box center [245, 528] width 301 height 30
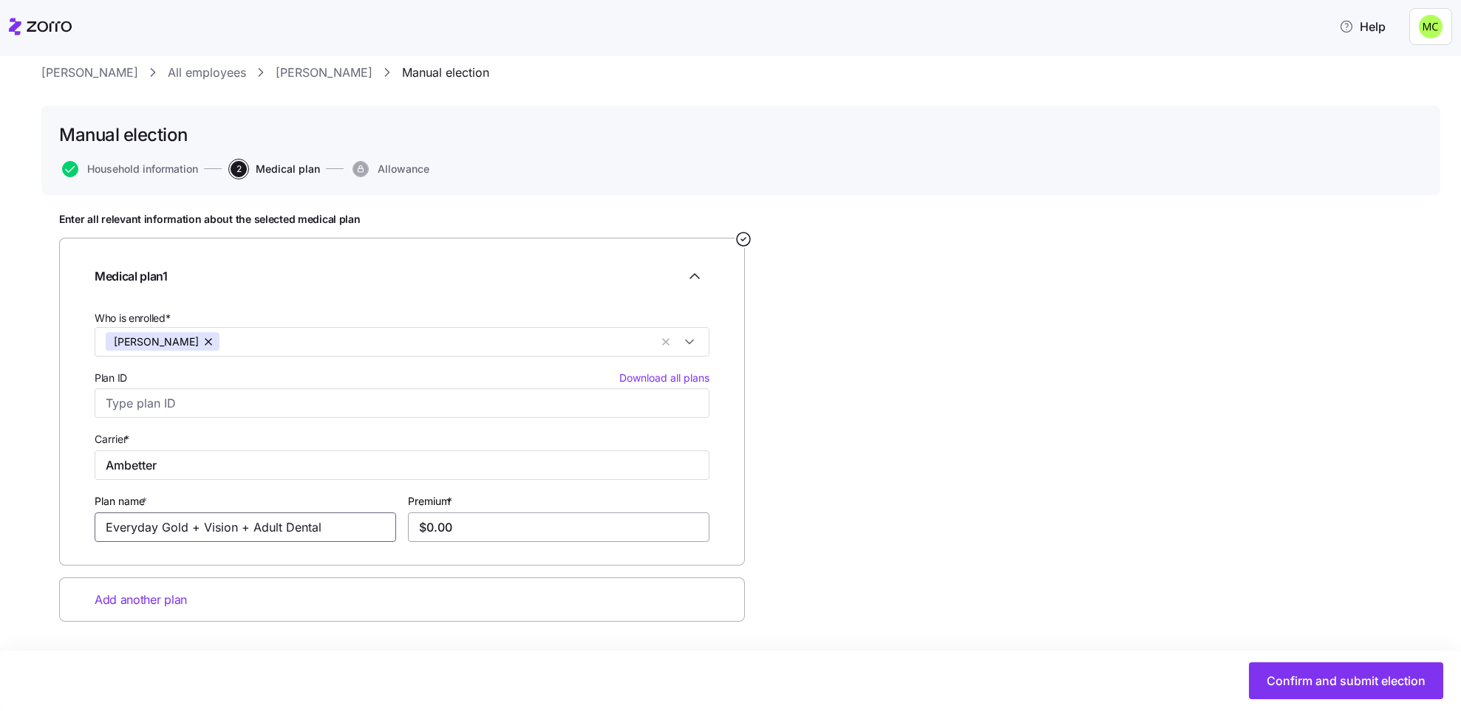
type input "Everyday Gold + Vision + Adult Dental"
click at [466, 516] on input "$0.00" at bounding box center [558, 528] width 301 height 30
type input "$0.00"
type input "$999.60"
click at [1314, 685] on span "Confirm and submit election" at bounding box center [1345, 681] width 159 height 18
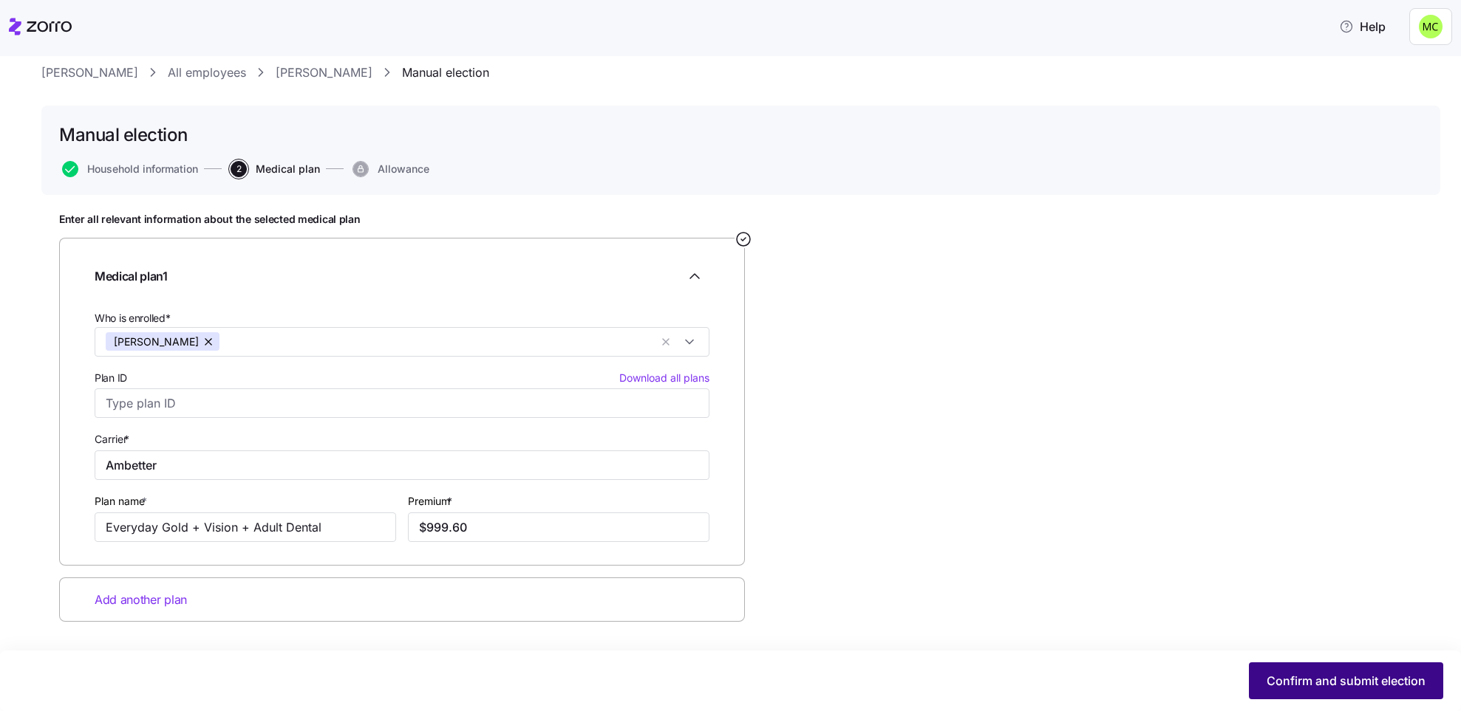
scroll to position [0, 0]
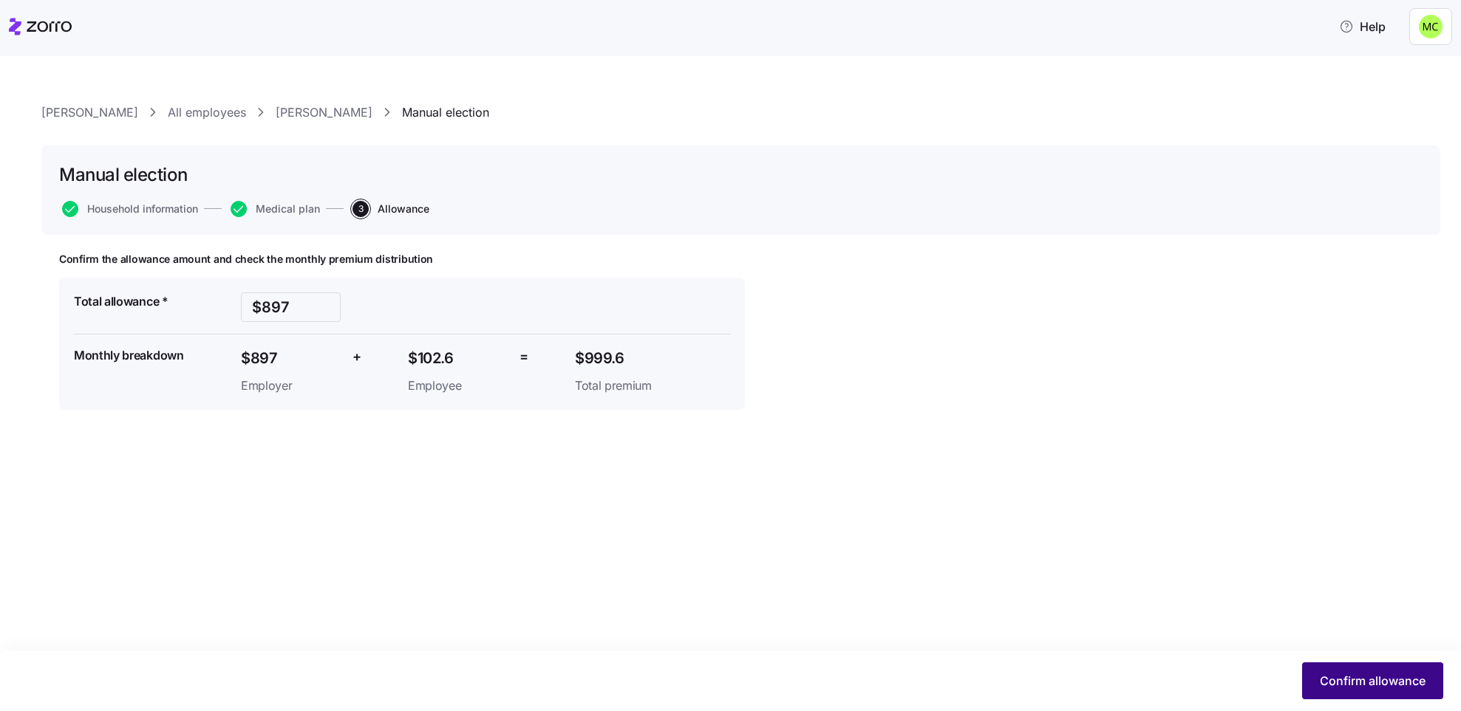
click at [1388, 672] on span "Confirm allowance" at bounding box center [1372, 681] width 106 height 18
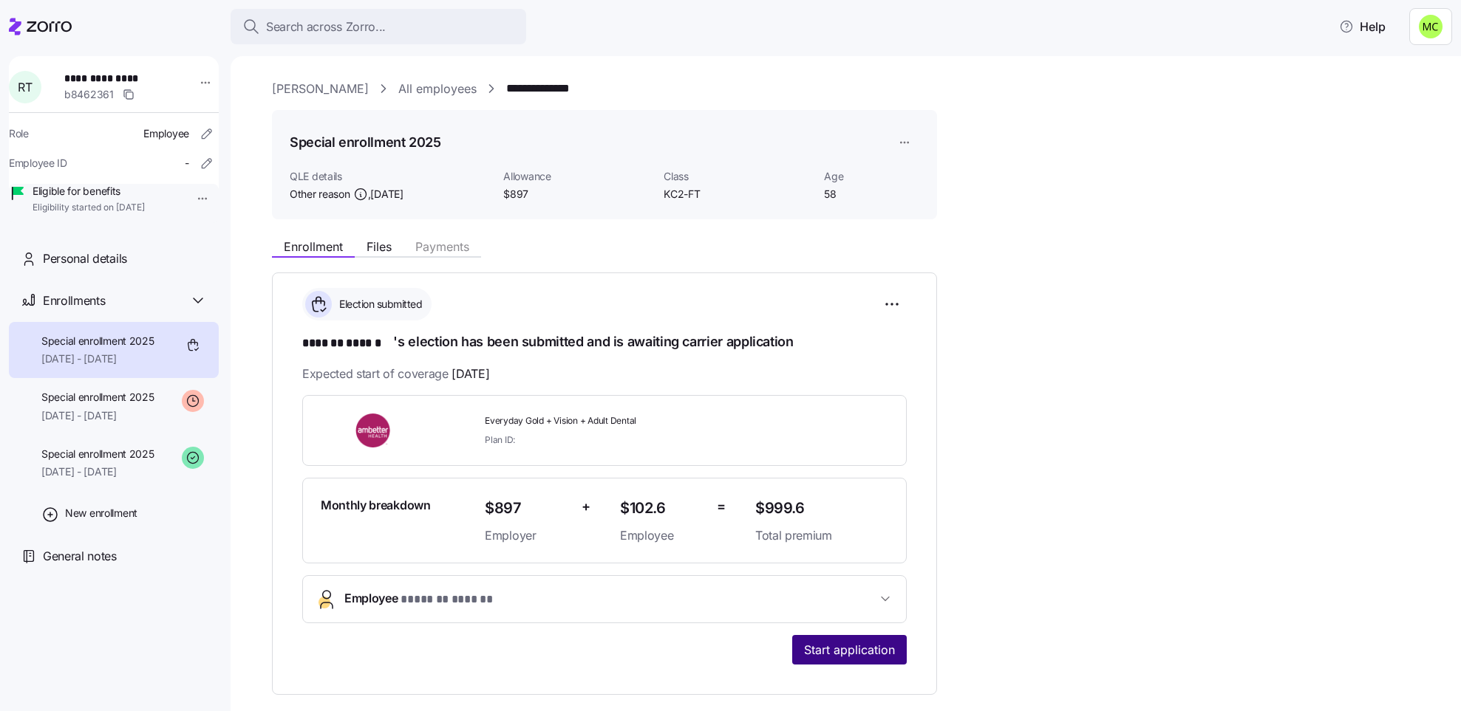
click at [855, 652] on span "Start application" at bounding box center [849, 650] width 91 height 18
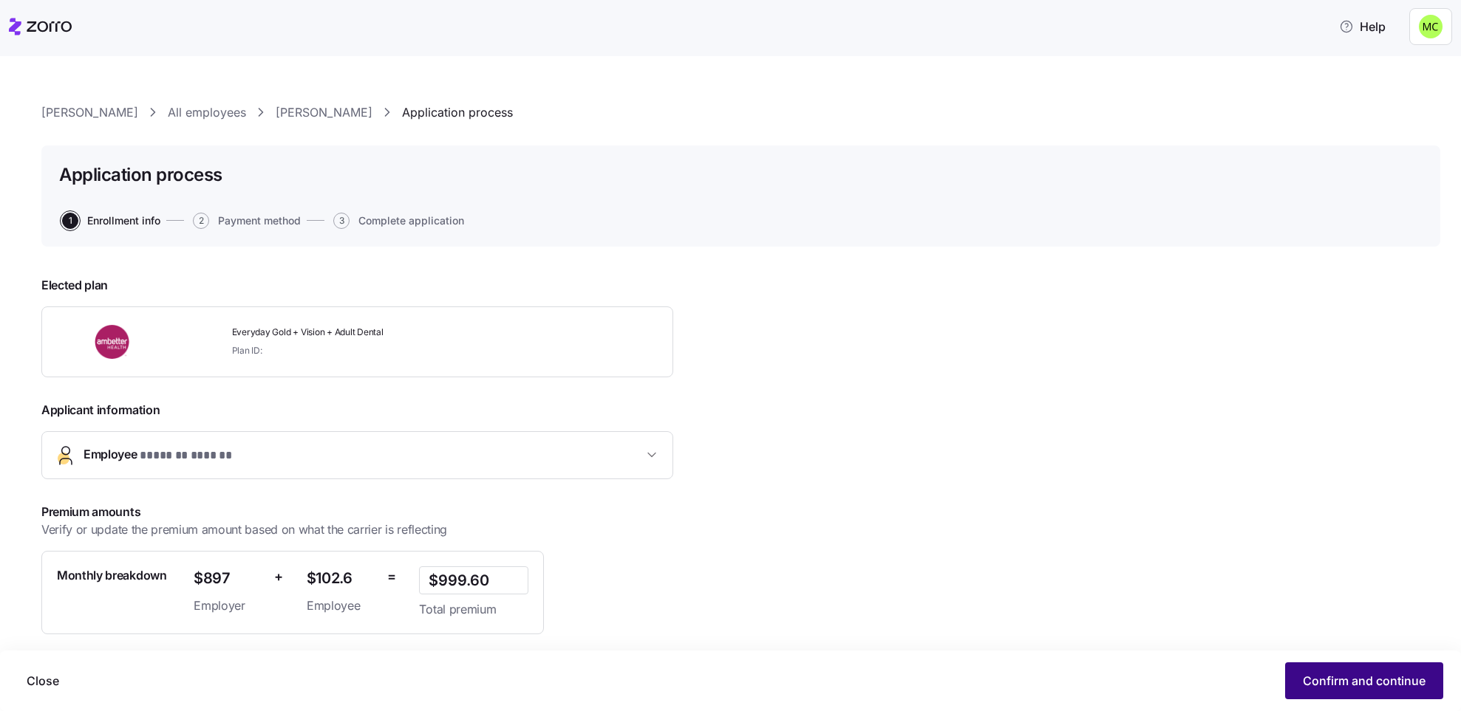
click at [1361, 677] on span "Confirm and continue" at bounding box center [1363, 681] width 123 height 18
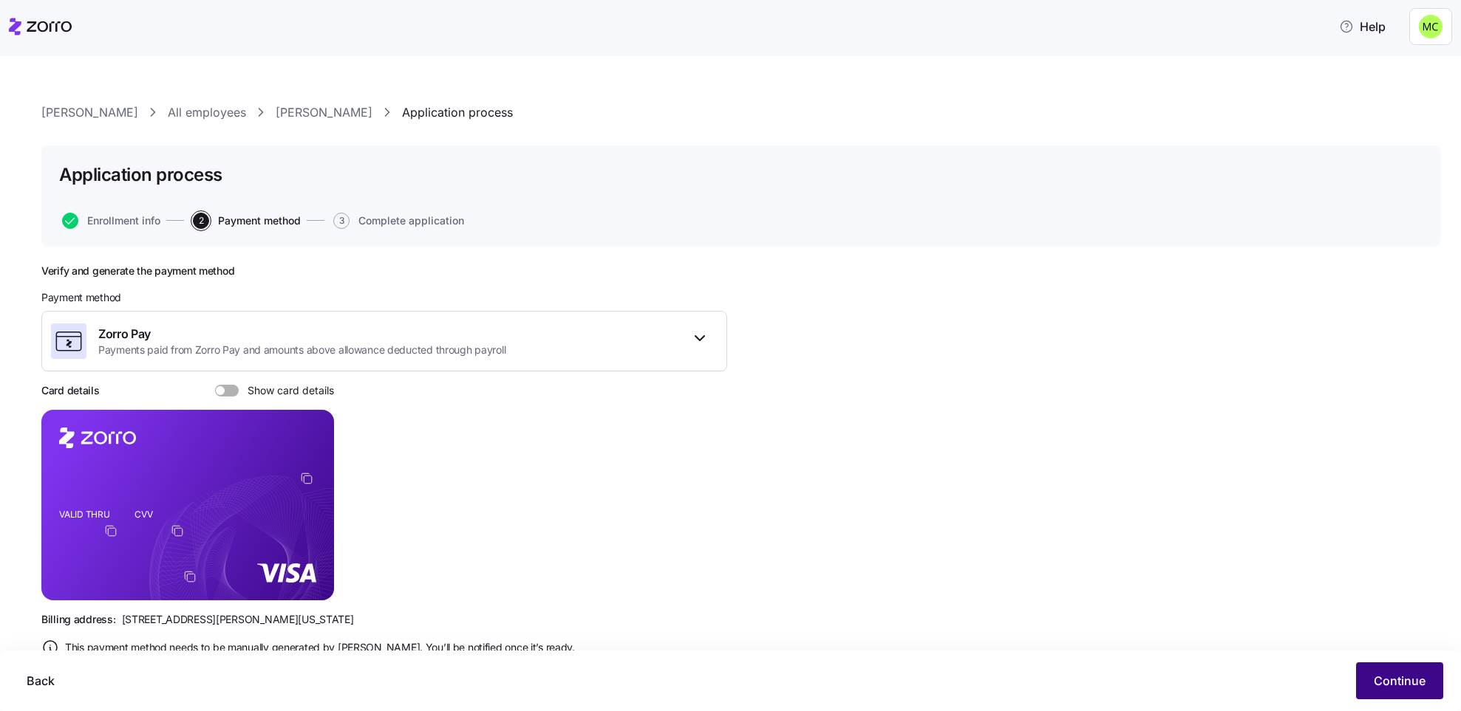
click at [1387, 678] on span "Continue" at bounding box center [1399, 681] width 52 height 18
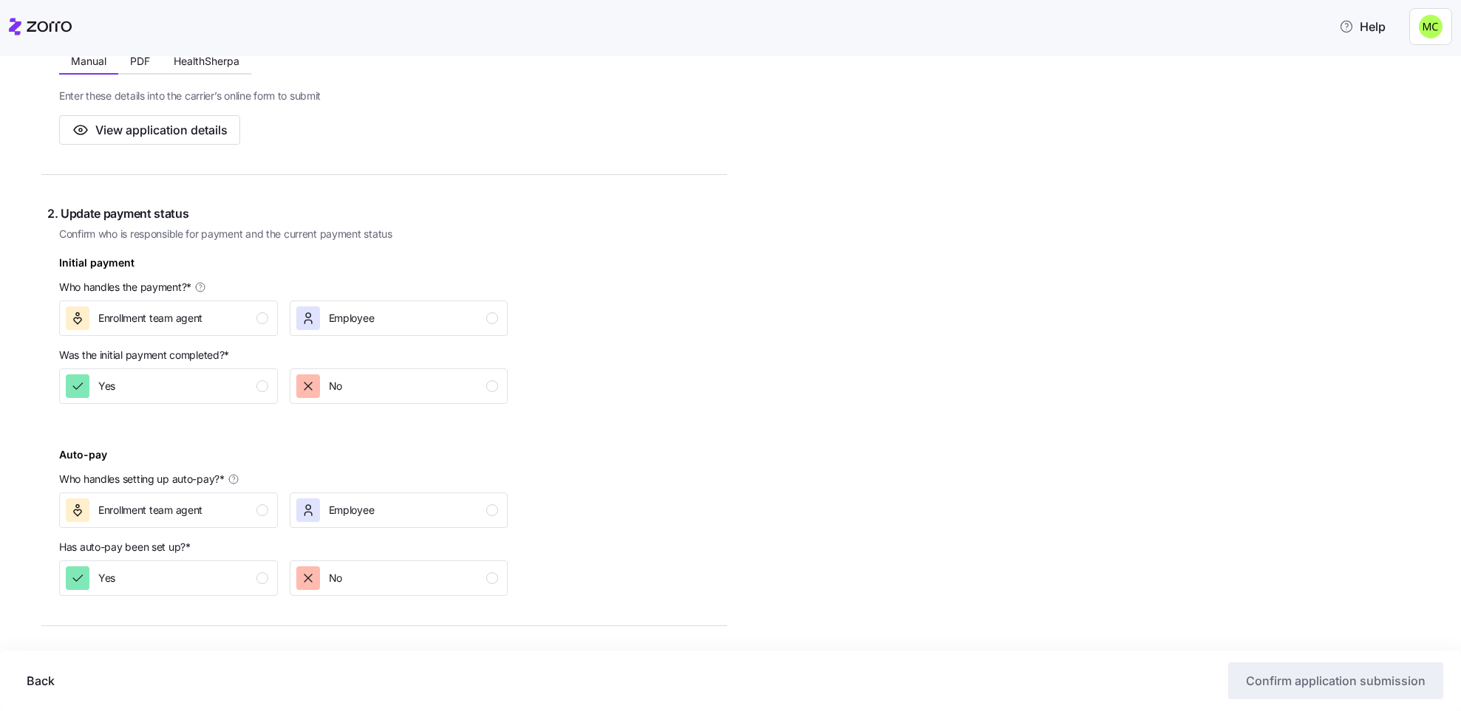
scroll to position [315, 0]
click at [214, 318] on div "Enrollment team agent" at bounding box center [167, 317] width 202 height 24
click at [231, 379] on div "Yes" at bounding box center [167, 385] width 202 height 24
click at [242, 503] on div "Enrollment team agent" at bounding box center [167, 509] width 202 height 24
click at [360, 572] on div "No" at bounding box center [397, 577] width 202 height 24
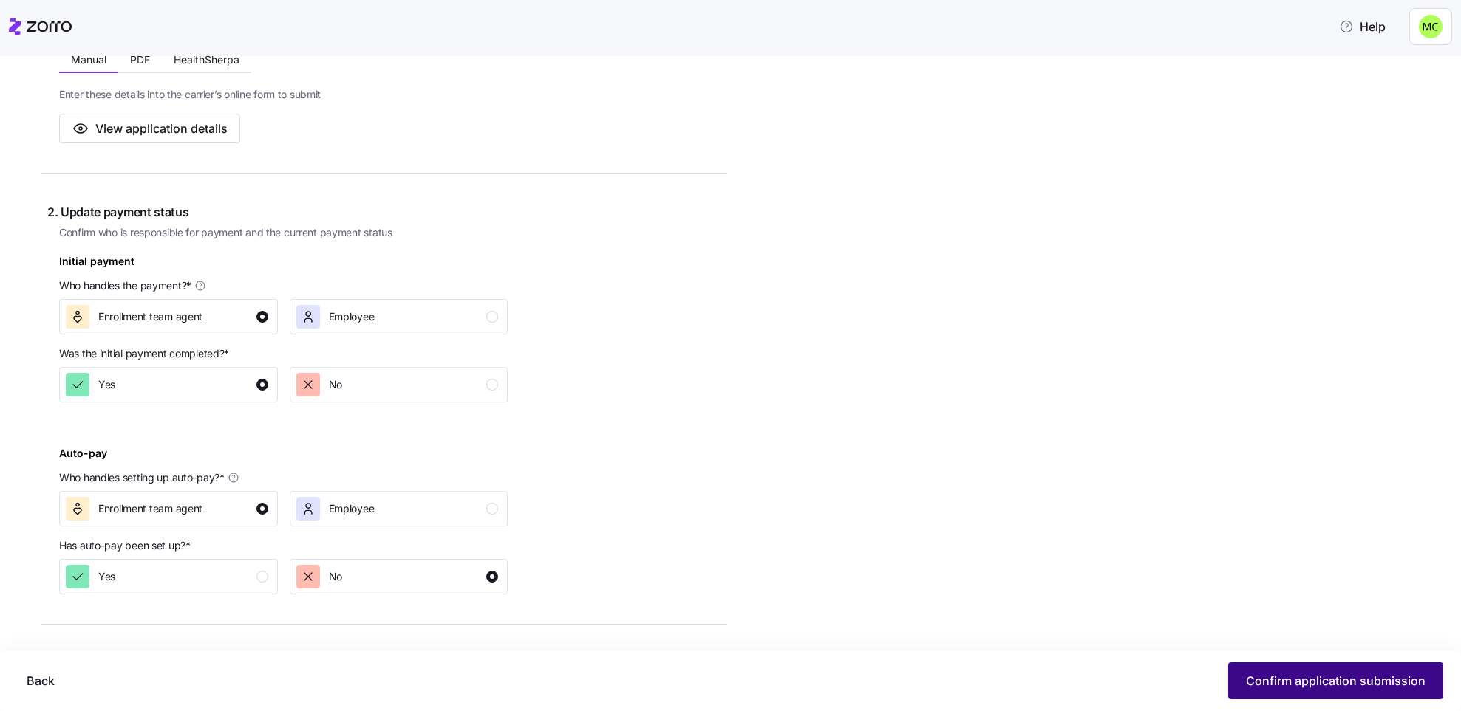
click at [1312, 674] on span "Confirm application submission" at bounding box center [1336, 681] width 180 height 18
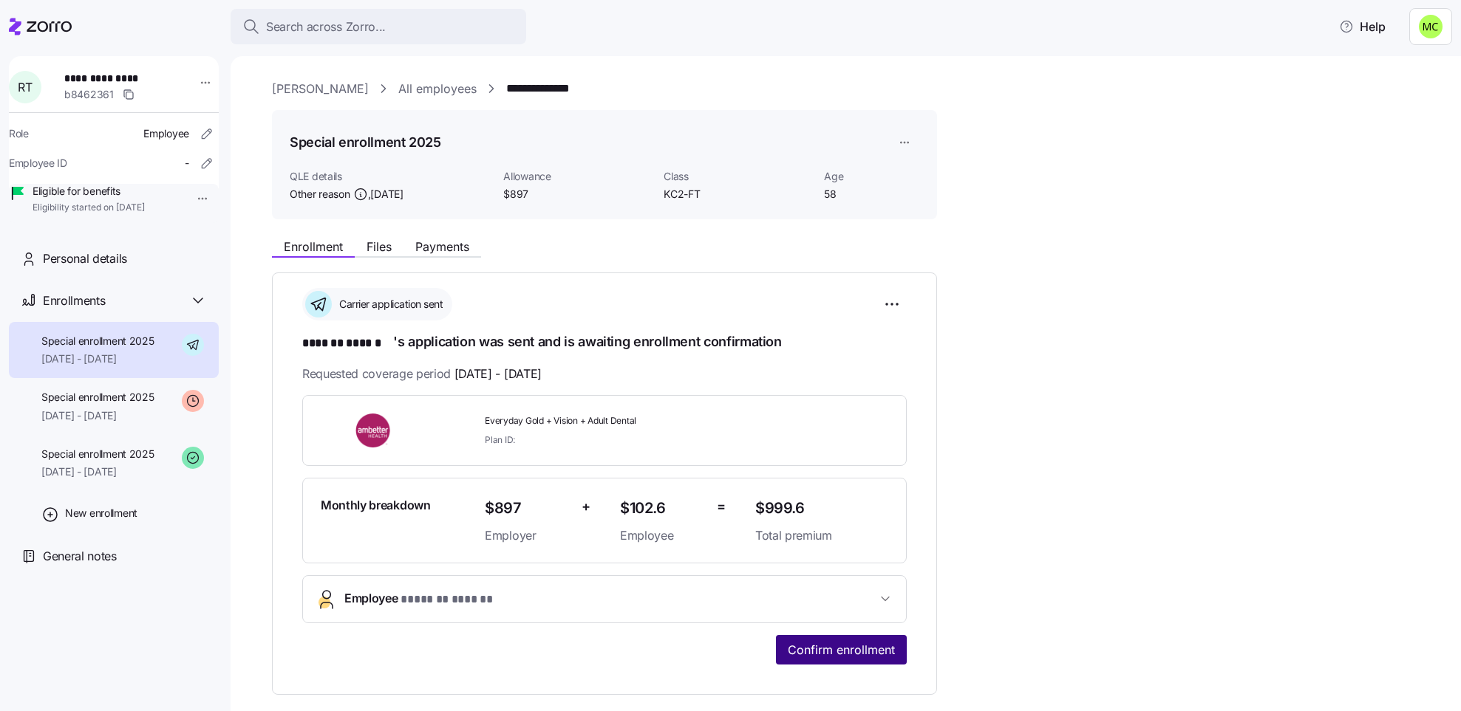
click at [854, 646] on span "Confirm enrollment" at bounding box center [841, 650] width 107 height 18
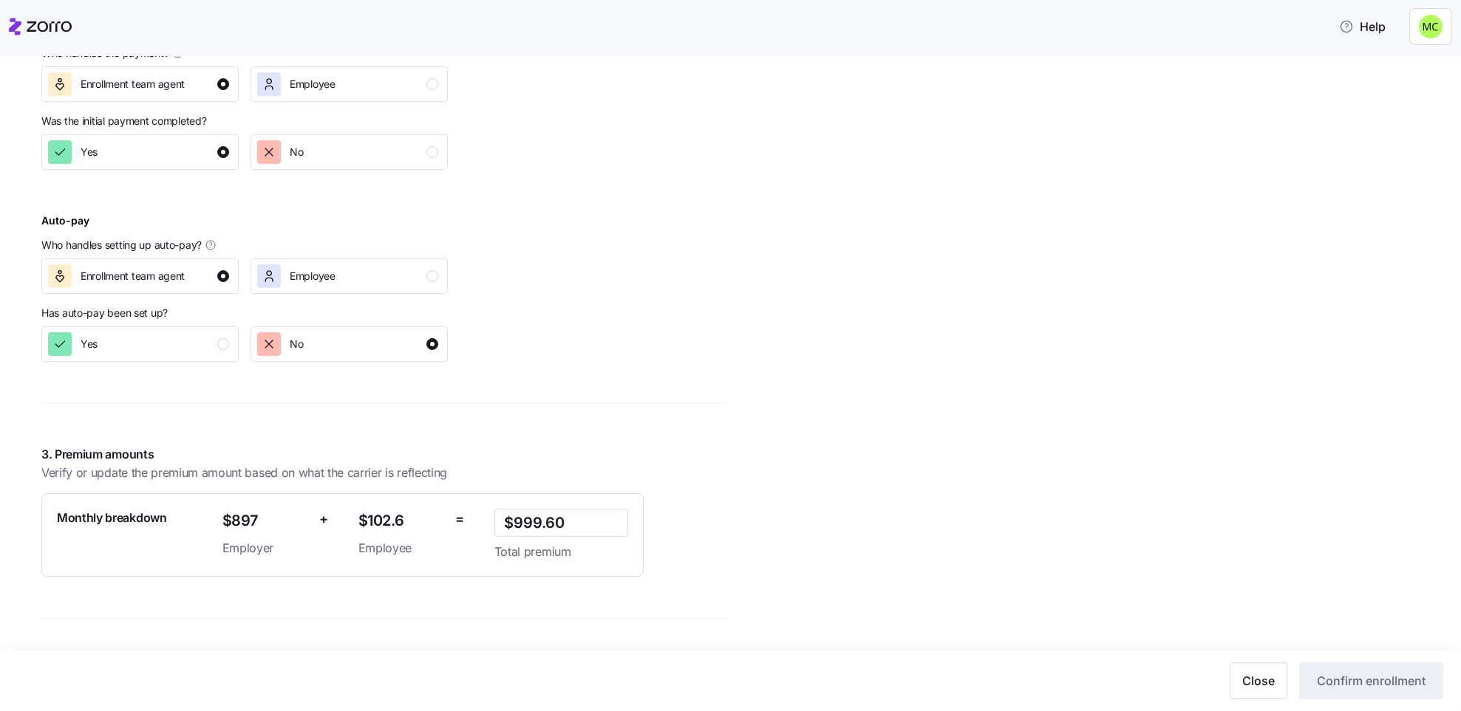
scroll to position [728, 0]
click at [1266, 679] on span "Close" at bounding box center [1258, 681] width 33 height 18
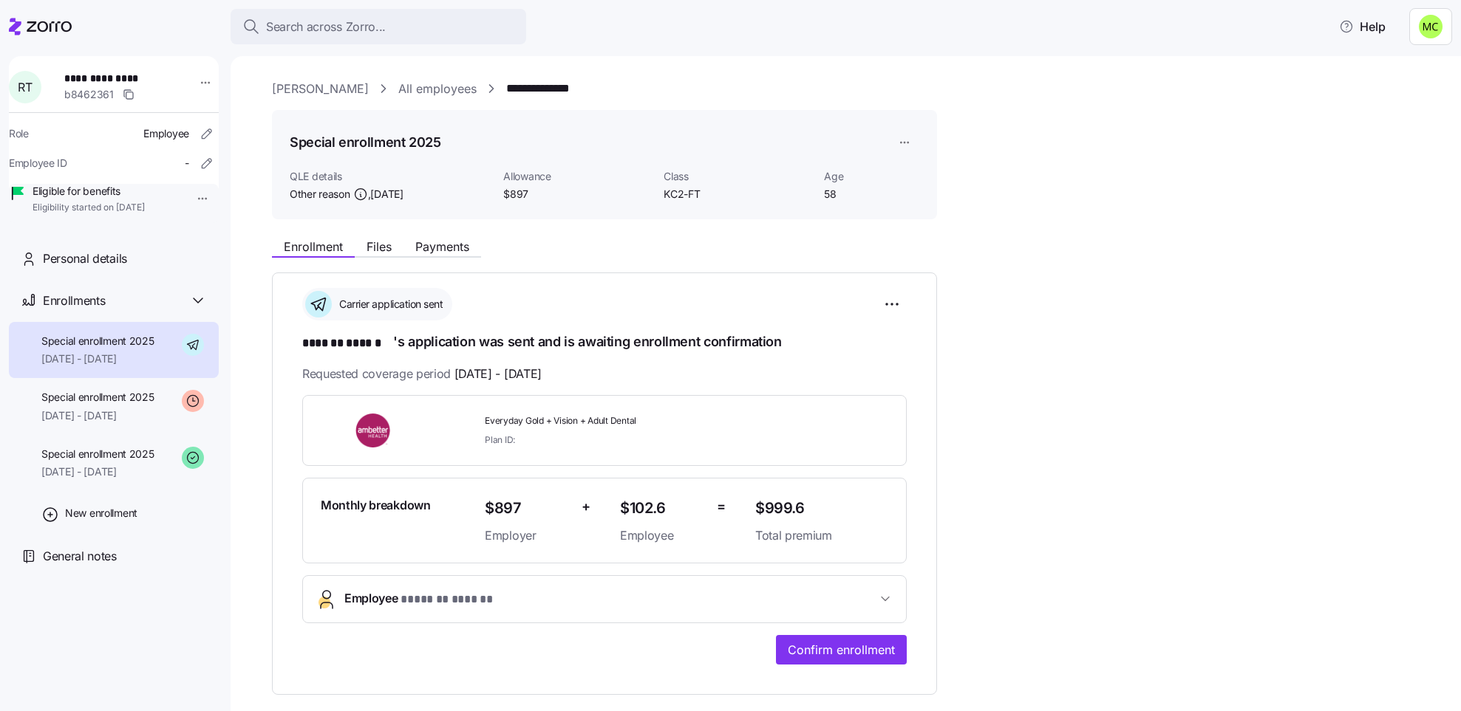
click at [893, 38] on div "Search across Zorro... Help" at bounding box center [730, 26] width 1443 height 41
